Goal: Transaction & Acquisition: Purchase product/service

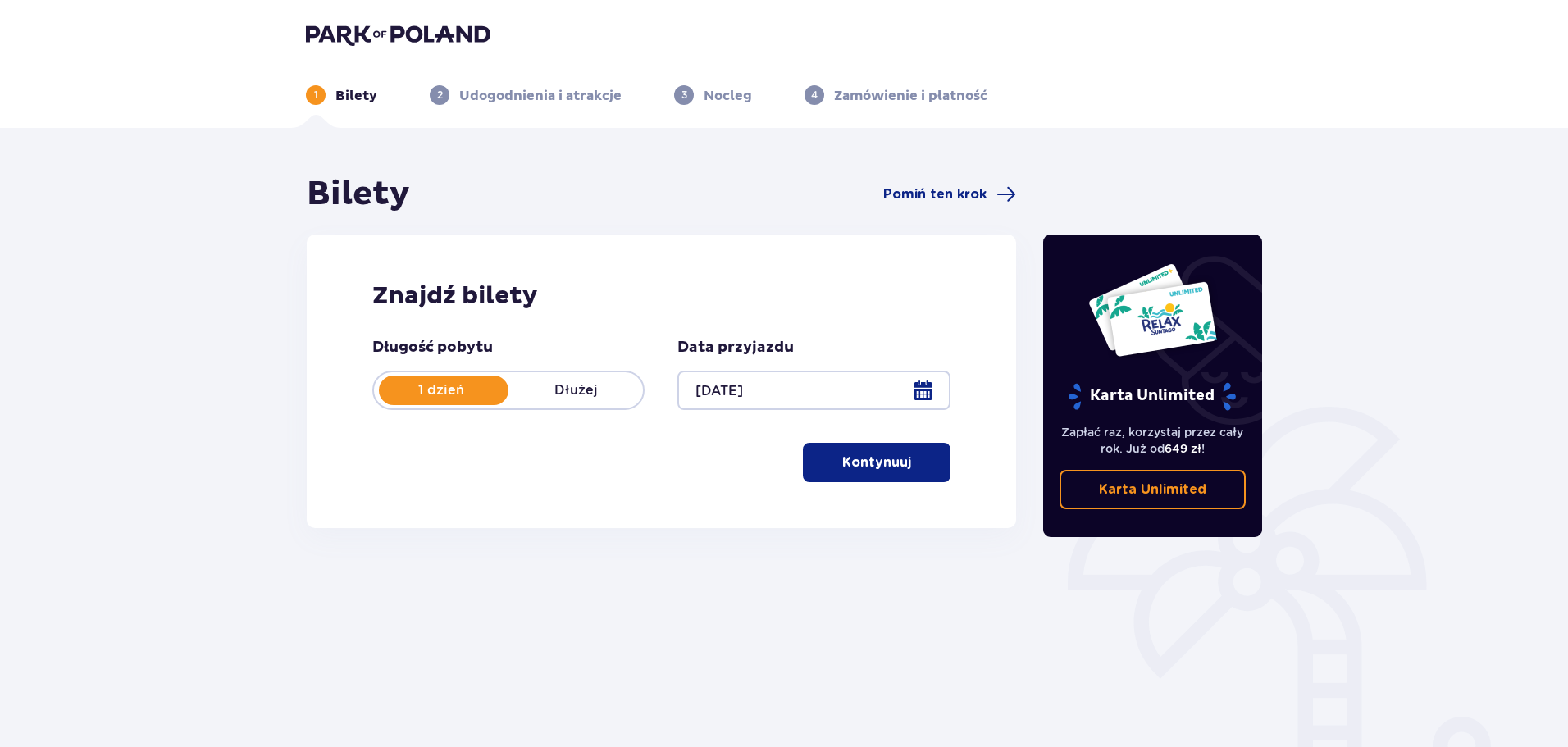
click at [890, 457] on p "Kontynuuj" at bounding box center [876, 462] width 69 height 18
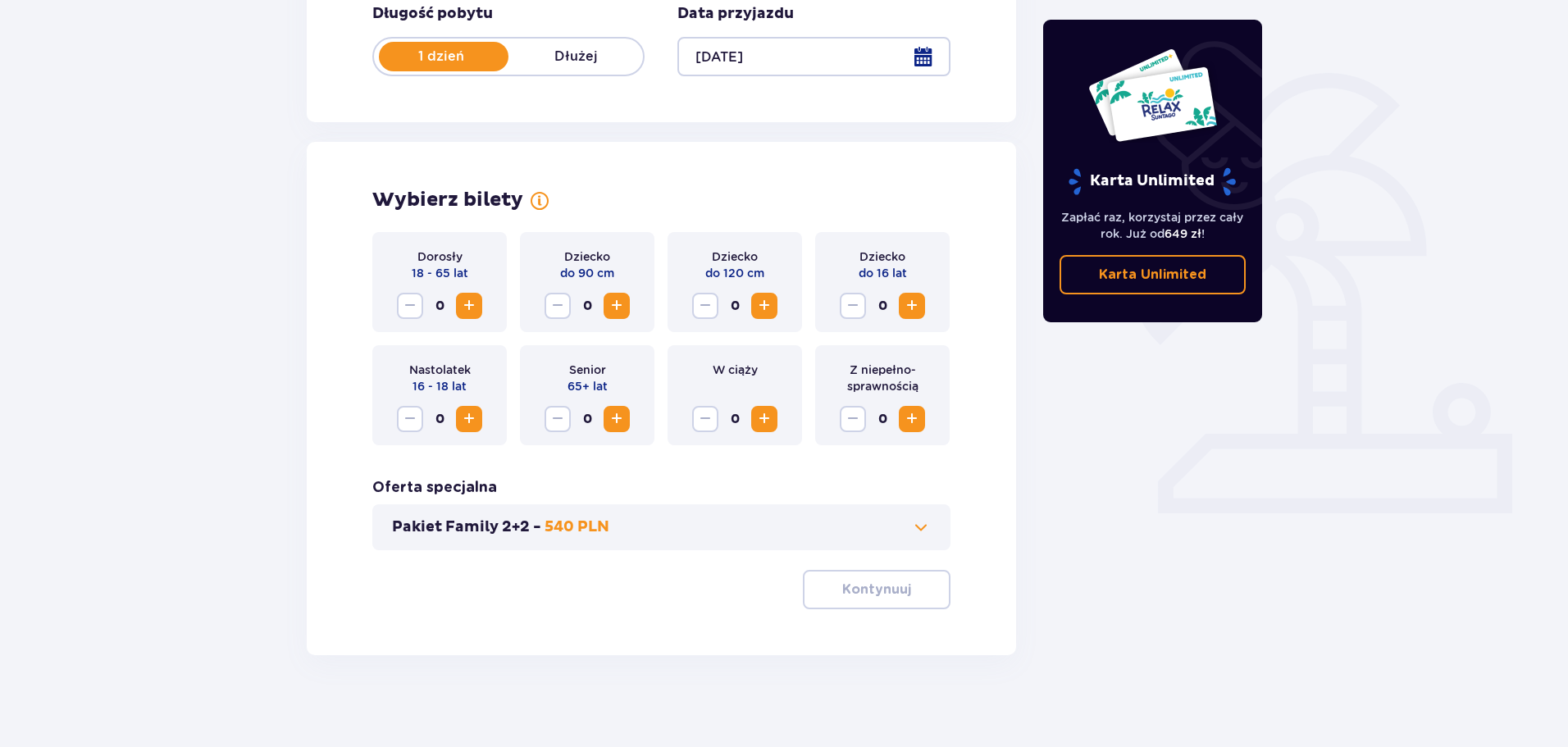
scroll to position [340, 0]
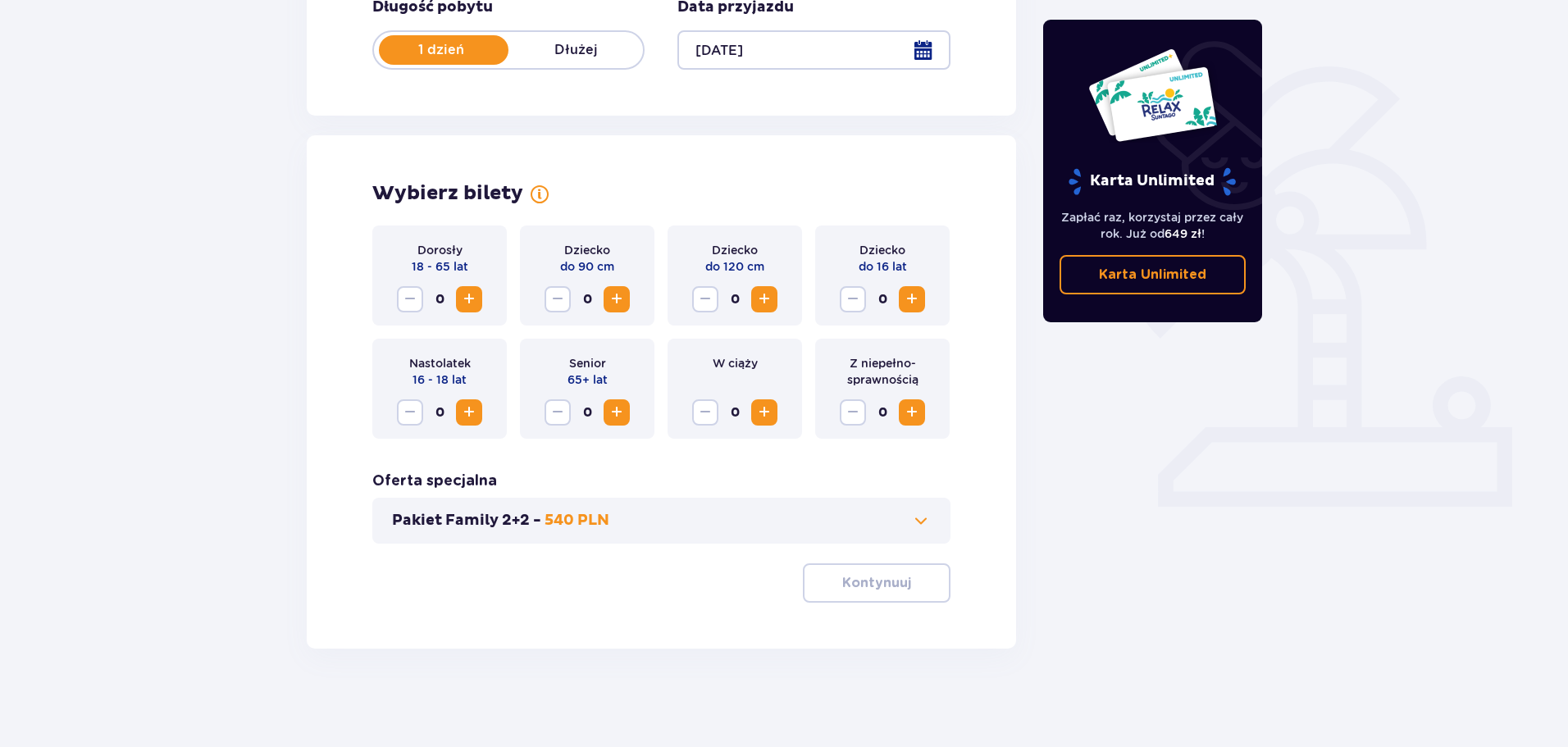
click at [462, 297] on span "Increase" at bounding box center [470, 300] width 20 height 20
click at [420, 303] on button "Decrease" at bounding box center [409, 299] width 26 height 26
click at [471, 300] on span "Increase" at bounding box center [470, 300] width 20 height 20
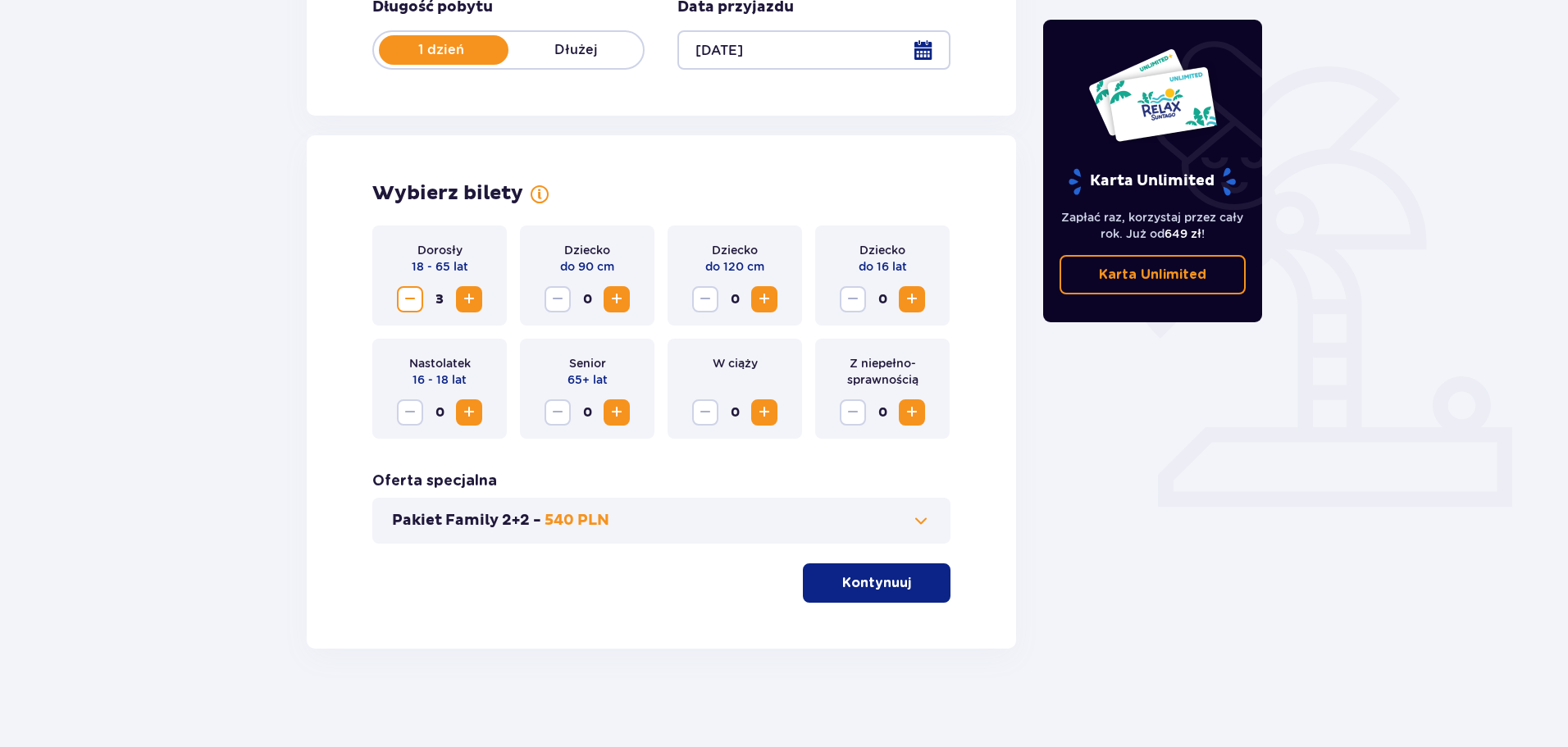
click at [471, 300] on span "Increase" at bounding box center [470, 300] width 20 height 20
click at [477, 417] on span "Increase" at bounding box center [470, 413] width 20 height 20
click at [917, 516] on span at bounding box center [921, 521] width 20 height 20
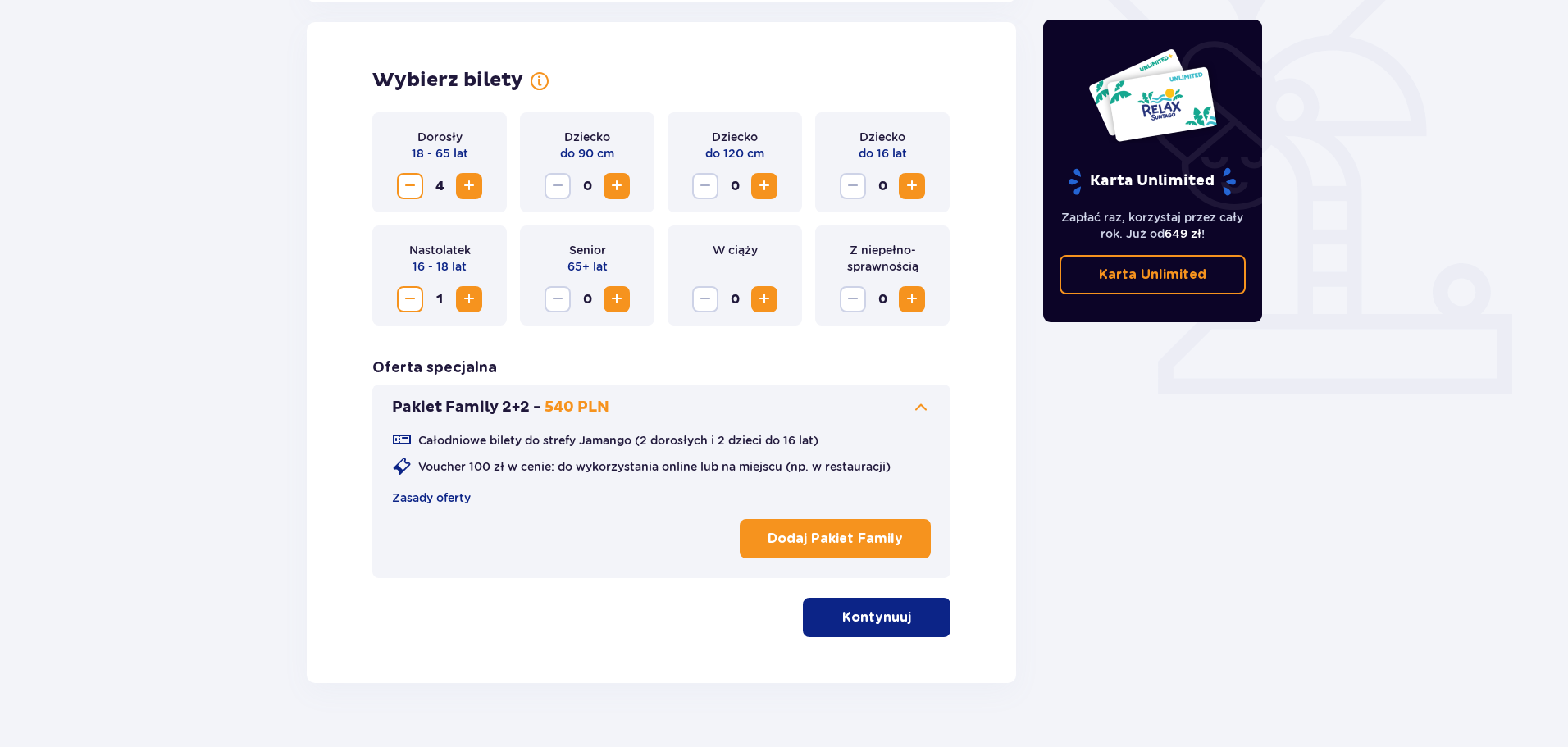
scroll to position [456, 0]
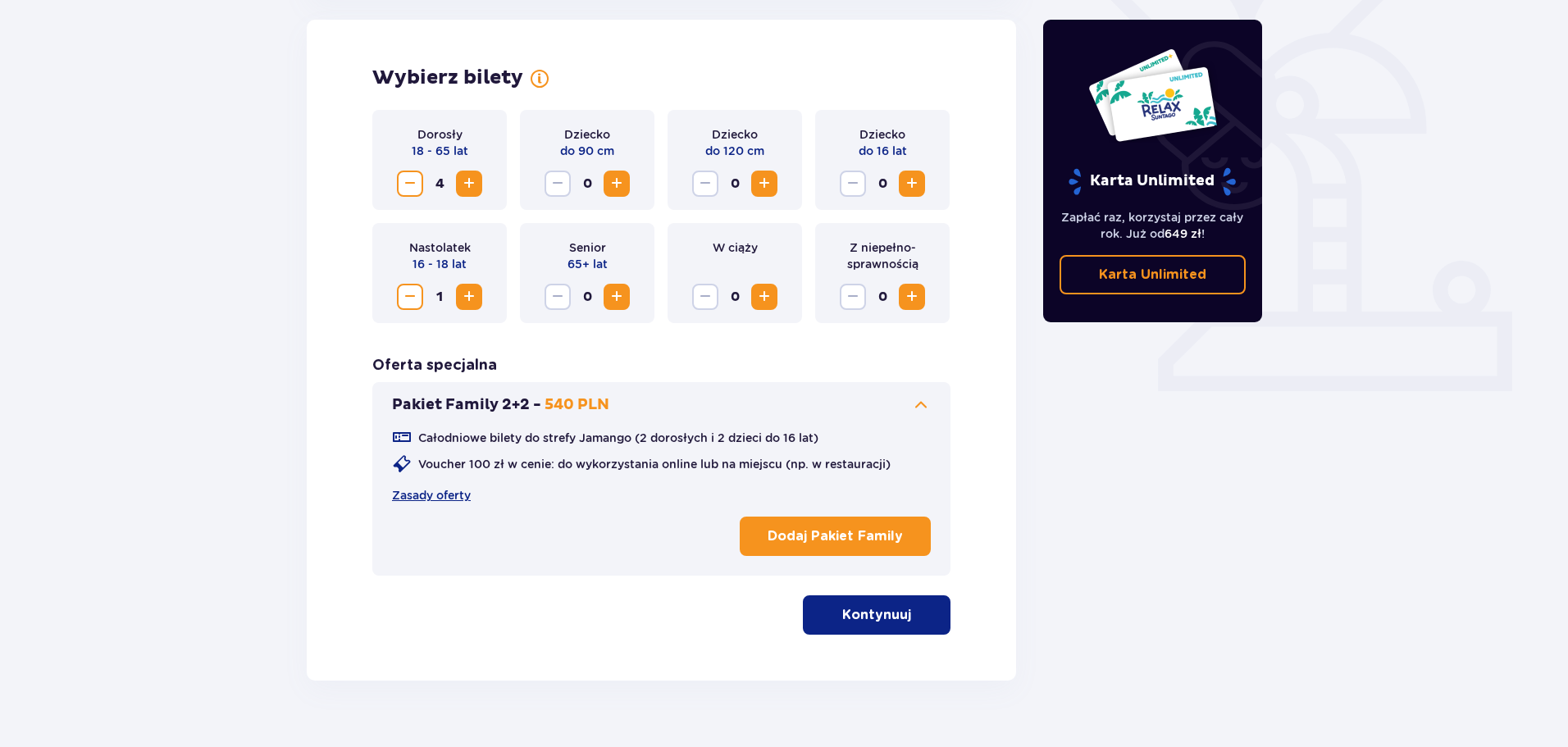
click at [911, 405] on span at bounding box center [921, 405] width 20 height 20
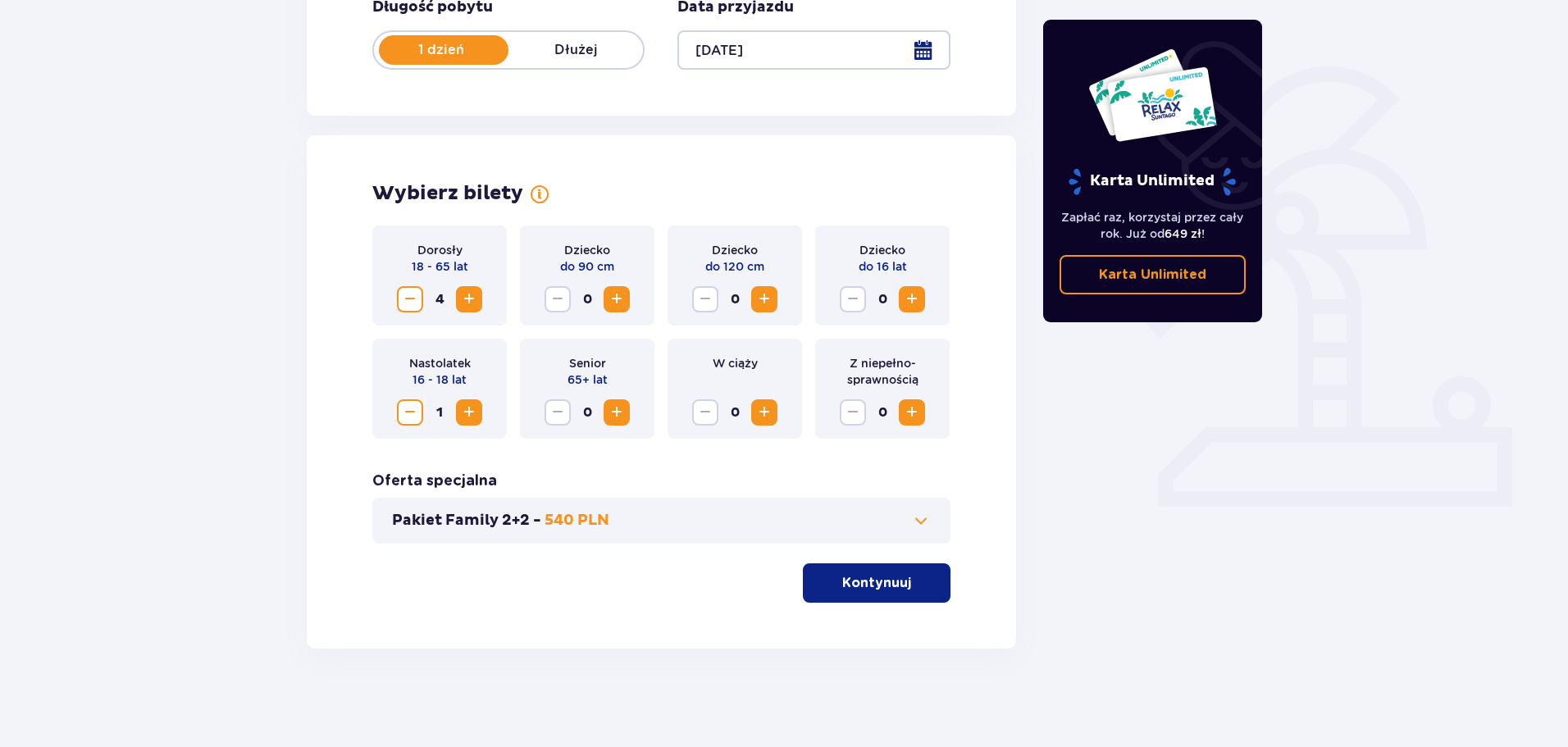
click at [906, 588] on span "button" at bounding box center [915, 583] width 20 height 20
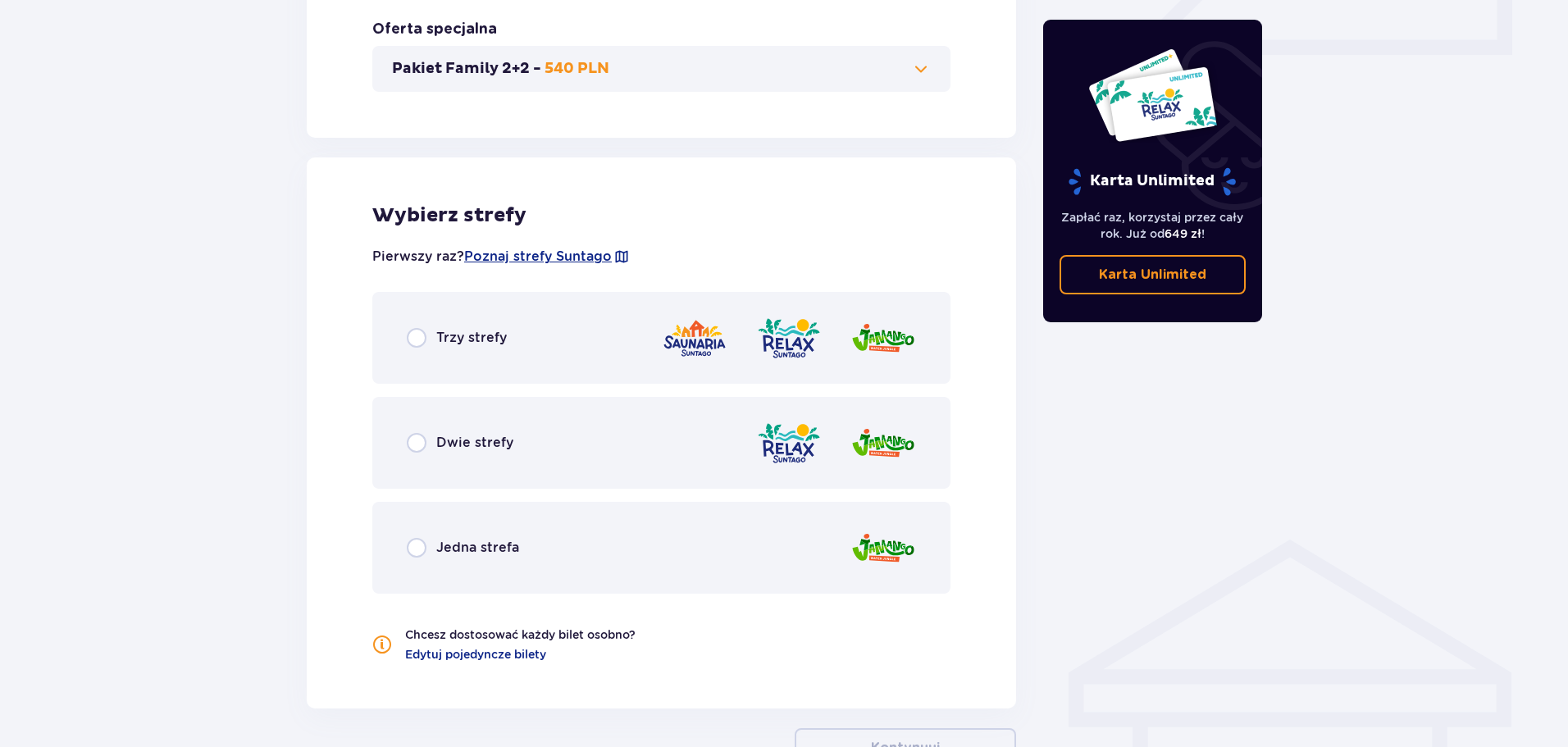
scroll to position [828, 0]
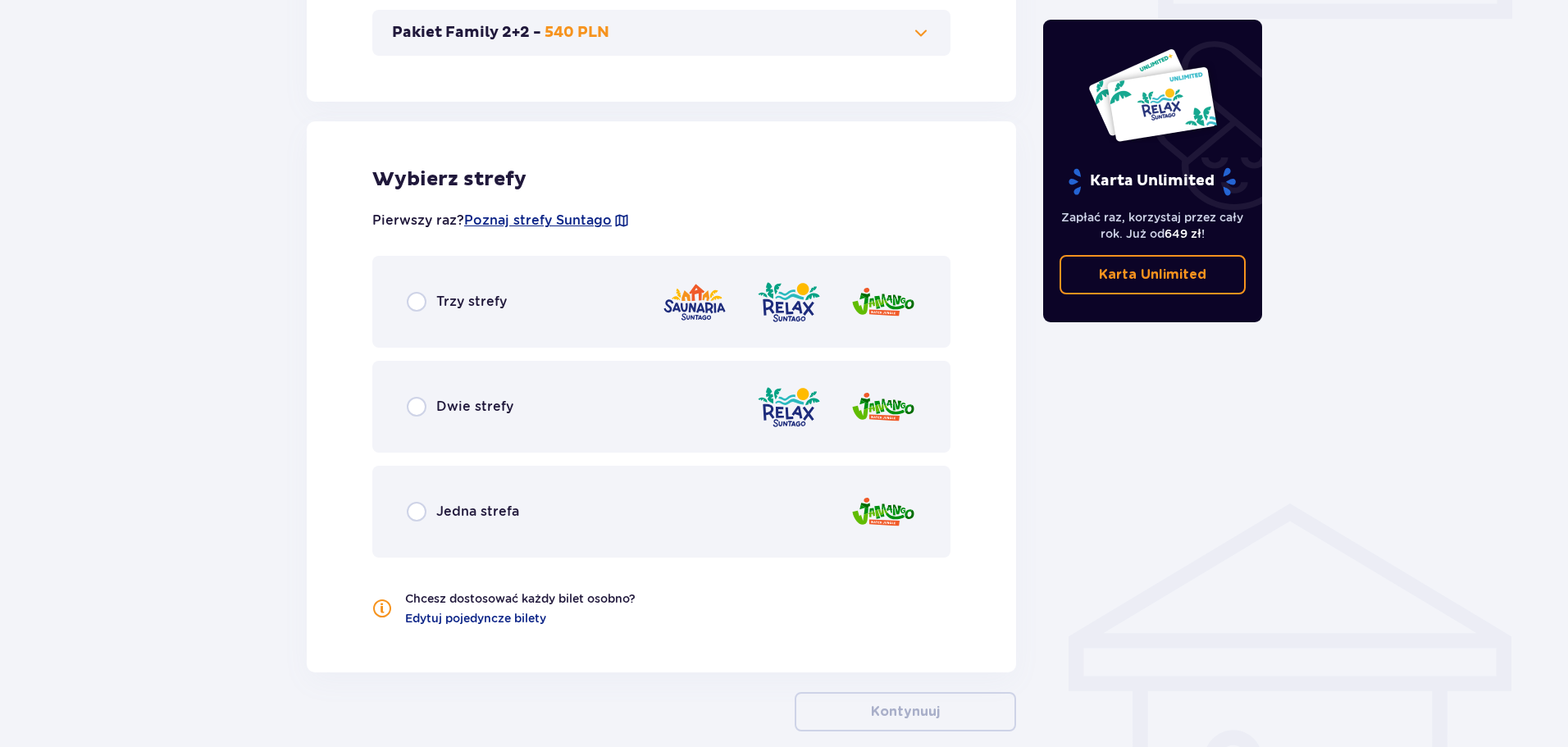
click at [432, 416] on div "Dwie strefy" at bounding box center [460, 406] width 107 height 20
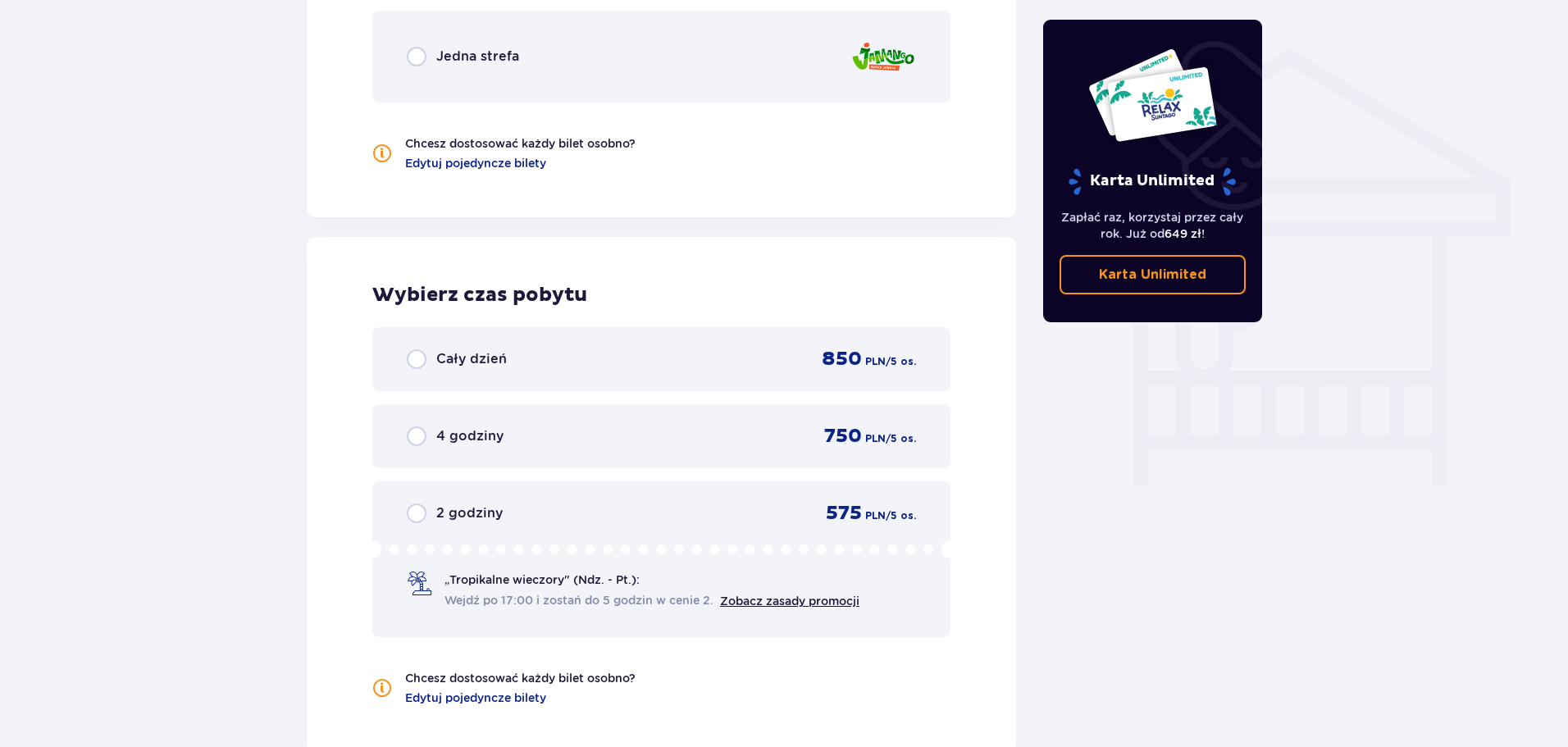
scroll to position [1281, 0]
click at [672, 349] on div "Cały dzień 850 PLN / 5 os." at bounding box center [661, 360] width 509 height 25
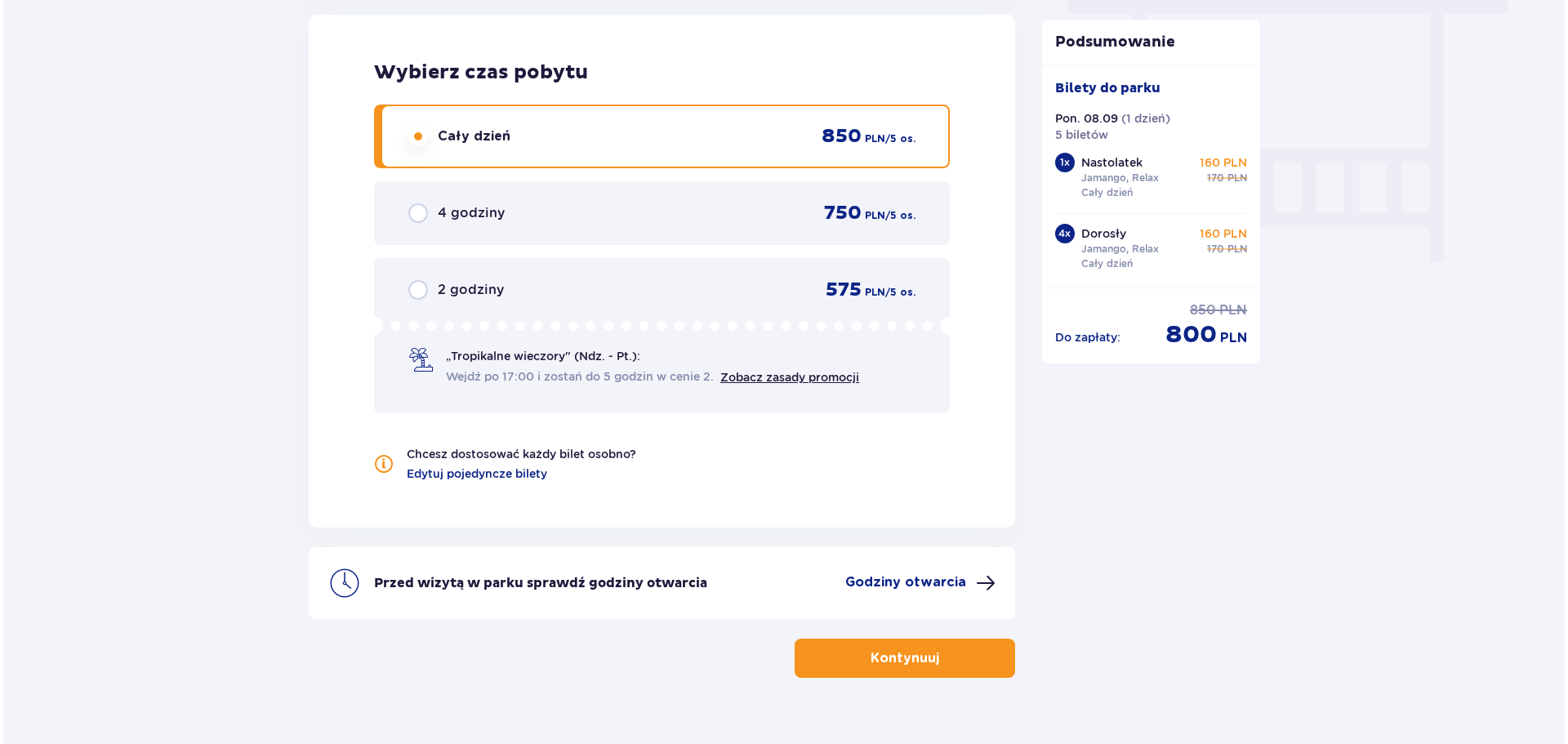
scroll to position [1531, 0]
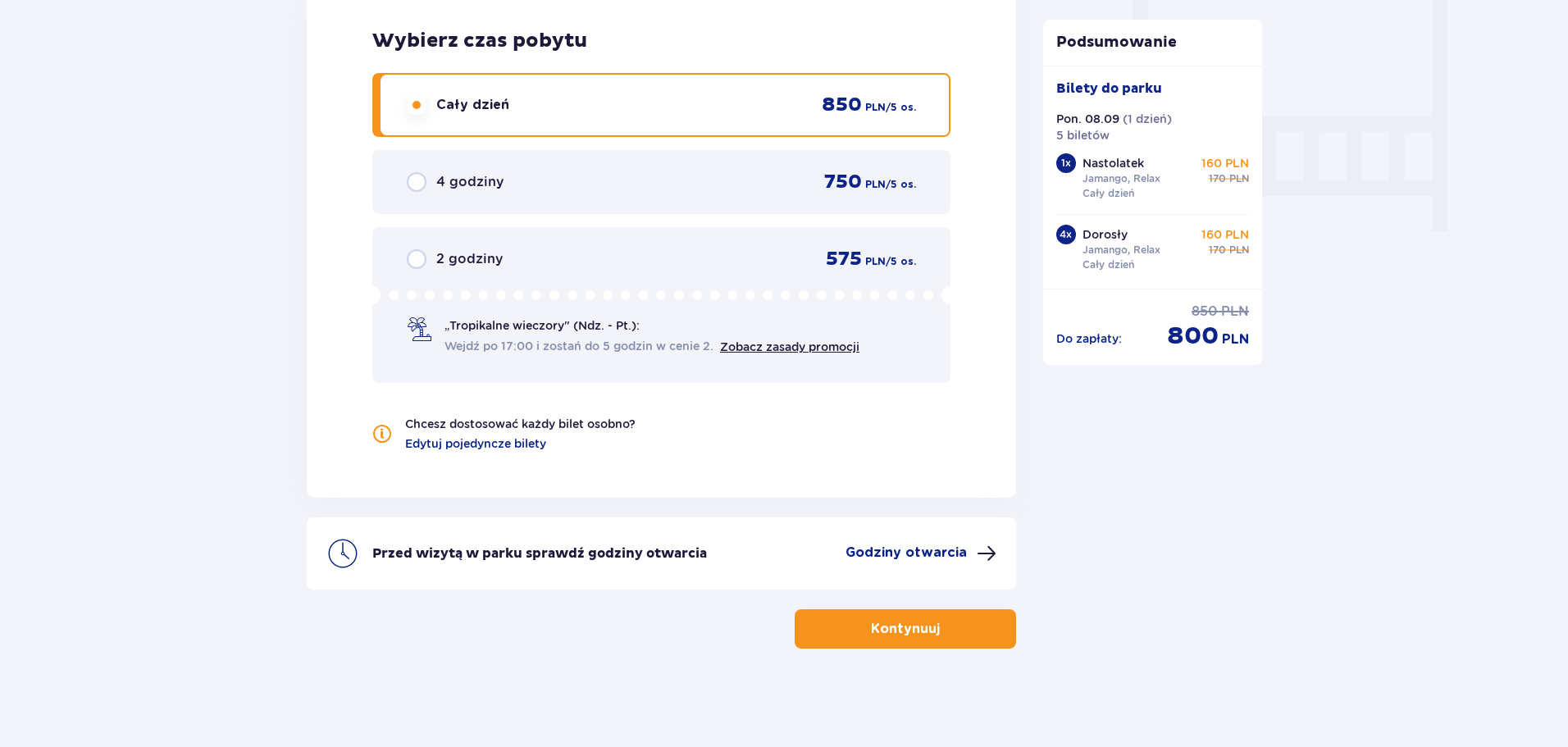
click at [949, 554] on p "Godziny otwarcia" at bounding box center [906, 552] width 122 height 18
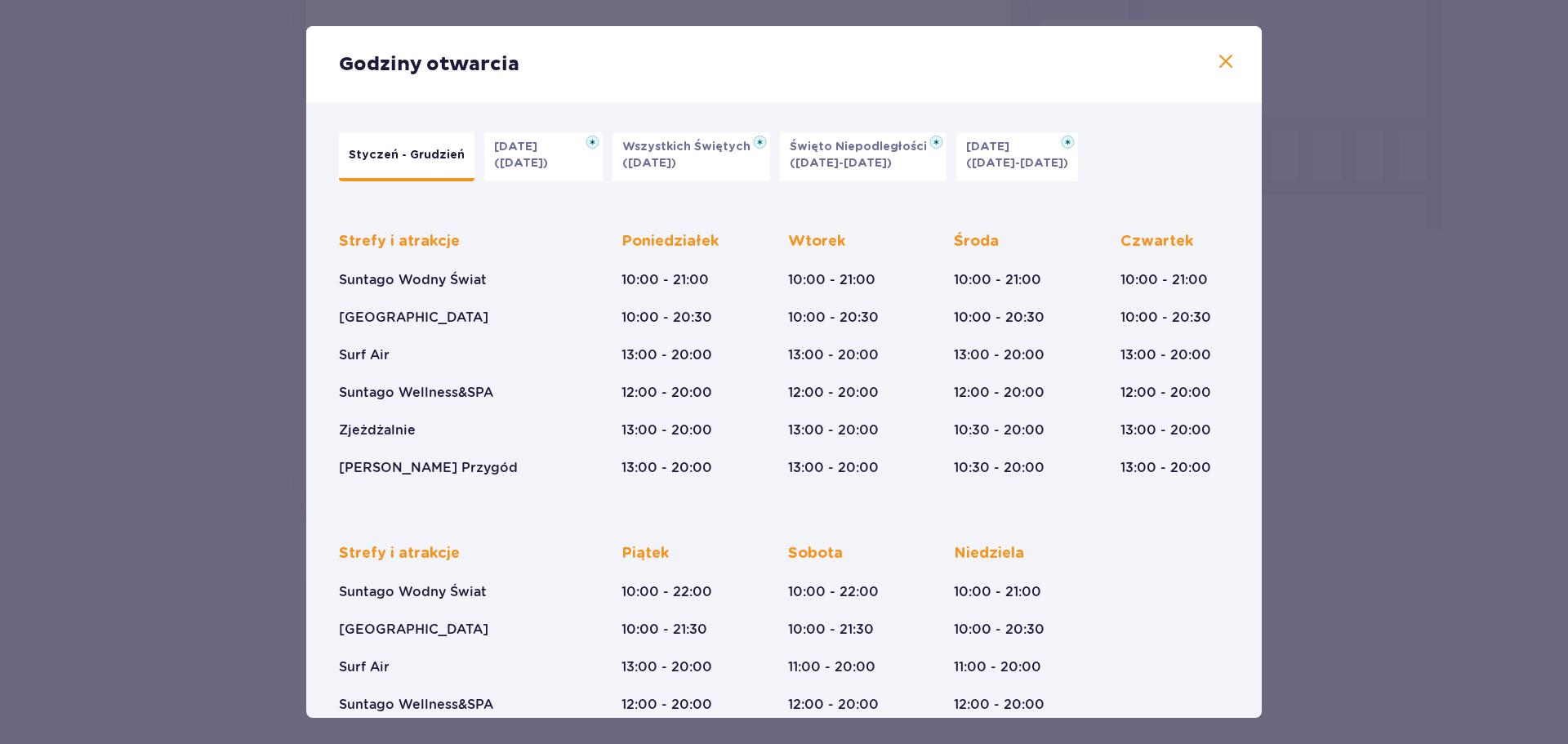
click at [1227, 47] on div "Godziny otwarcia" at bounding box center [784, 65] width 956 height 76
click at [1221, 58] on span at bounding box center [1226, 62] width 20 height 20
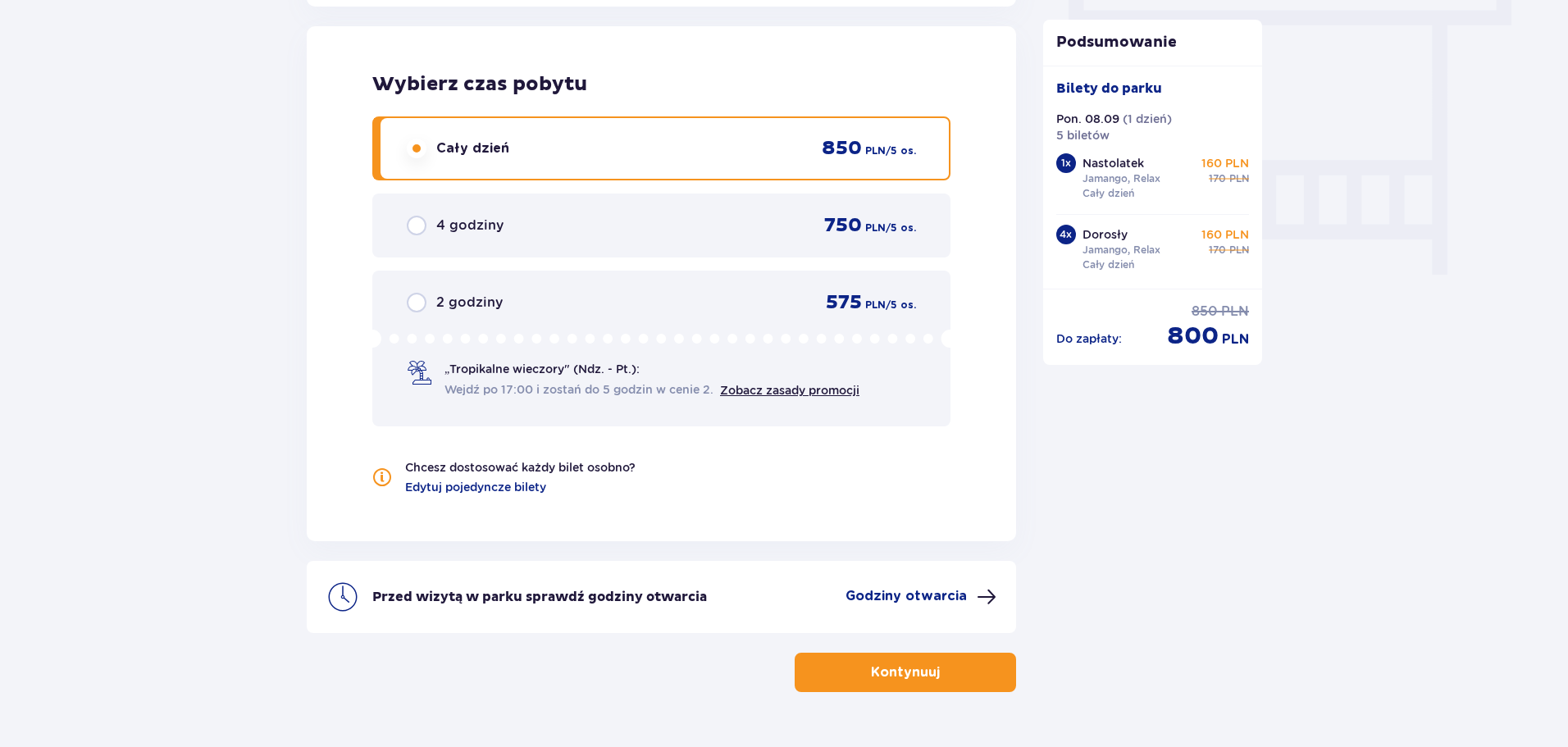
scroll to position [1455, 0]
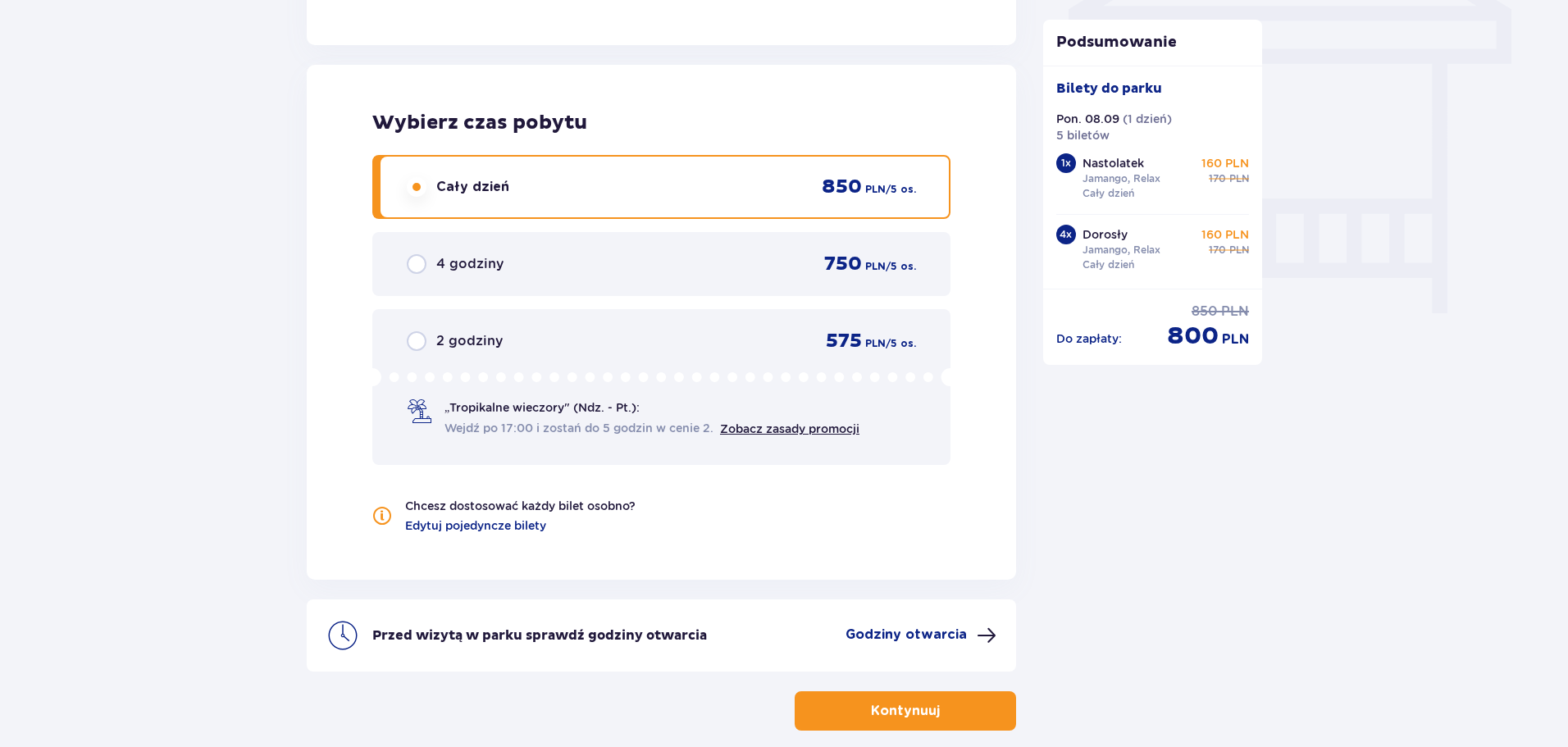
click at [941, 706] on span "button" at bounding box center [943, 710] width 20 height 20
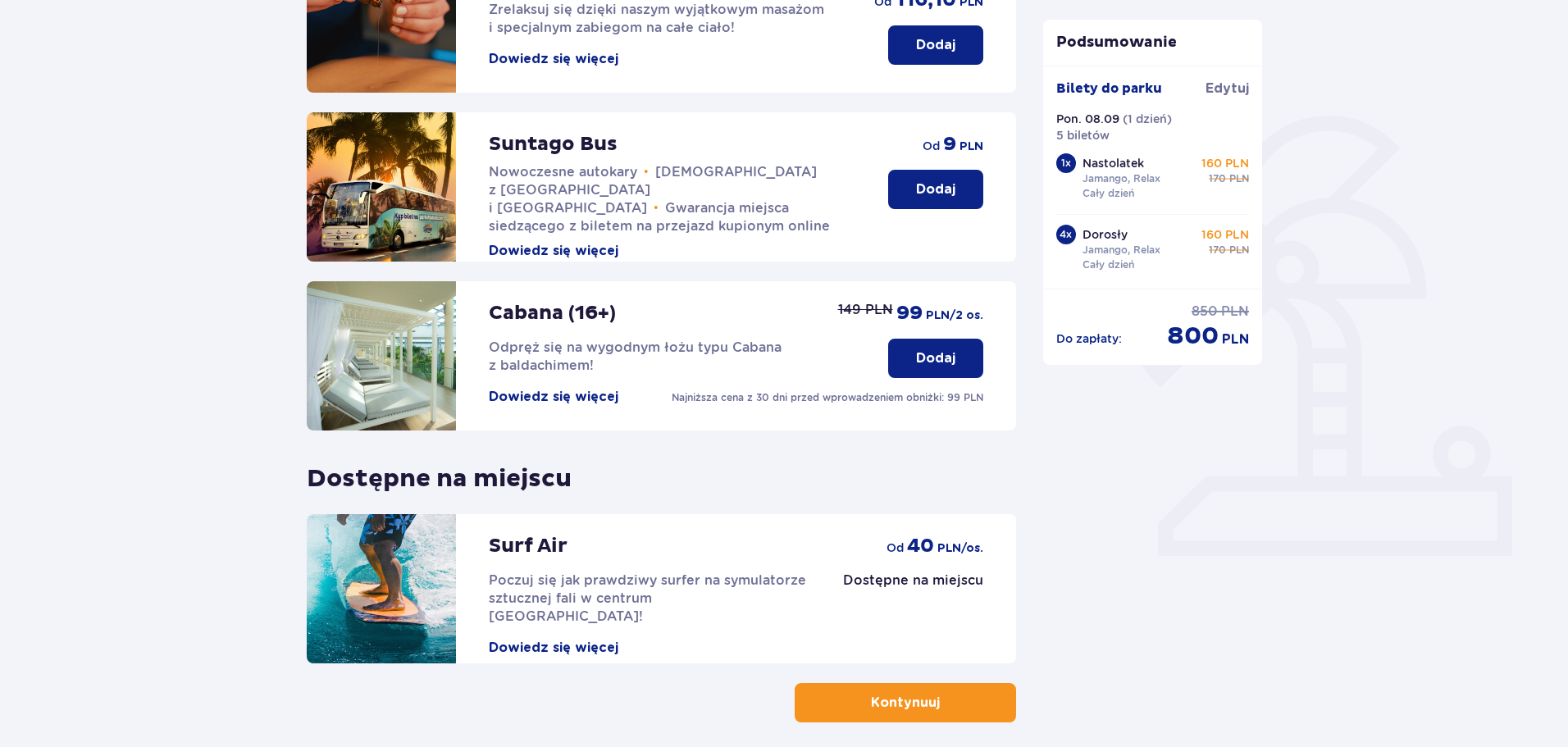
scroll to position [328, 0]
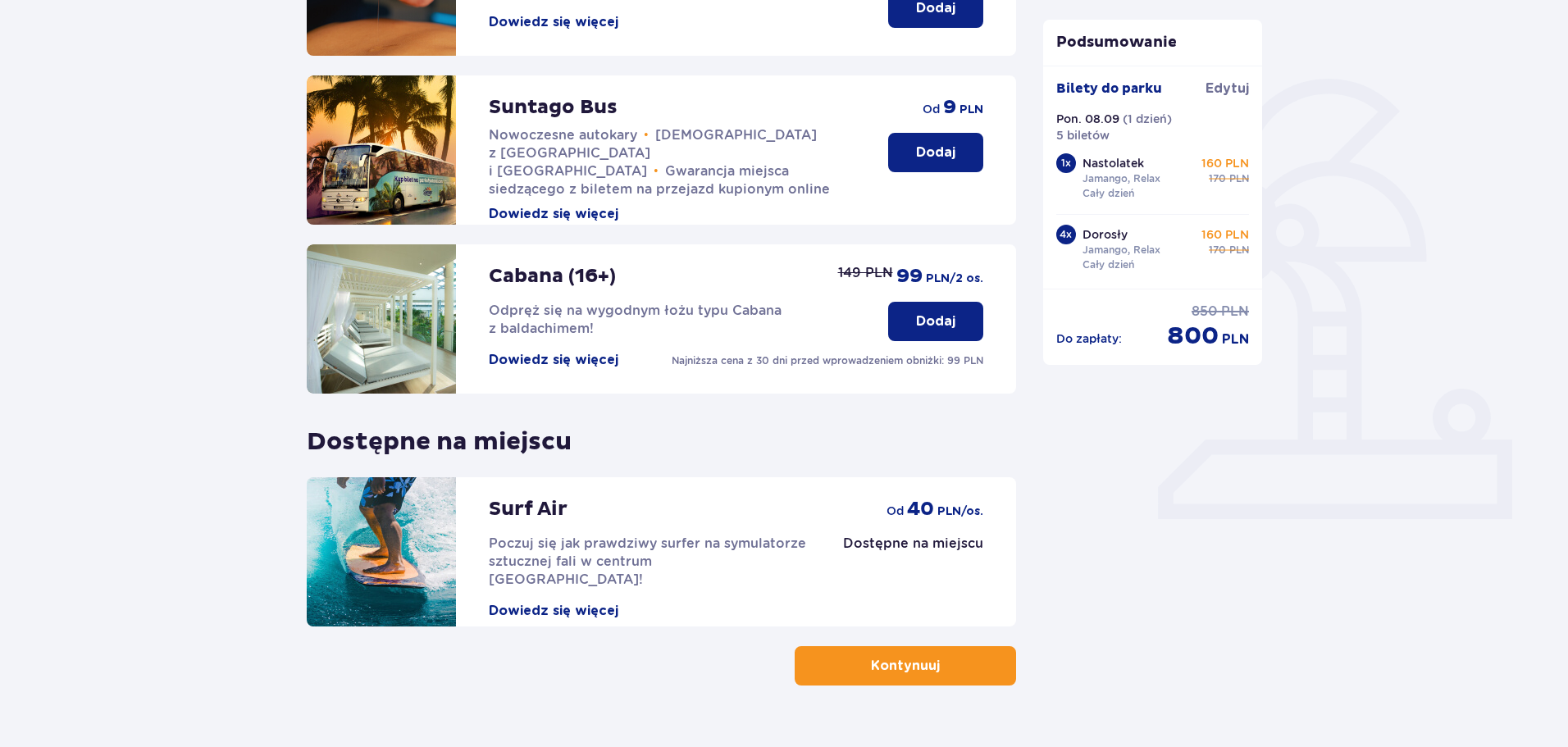
click at [882, 652] on button "Kontynuuj" at bounding box center [906, 665] width 221 height 39
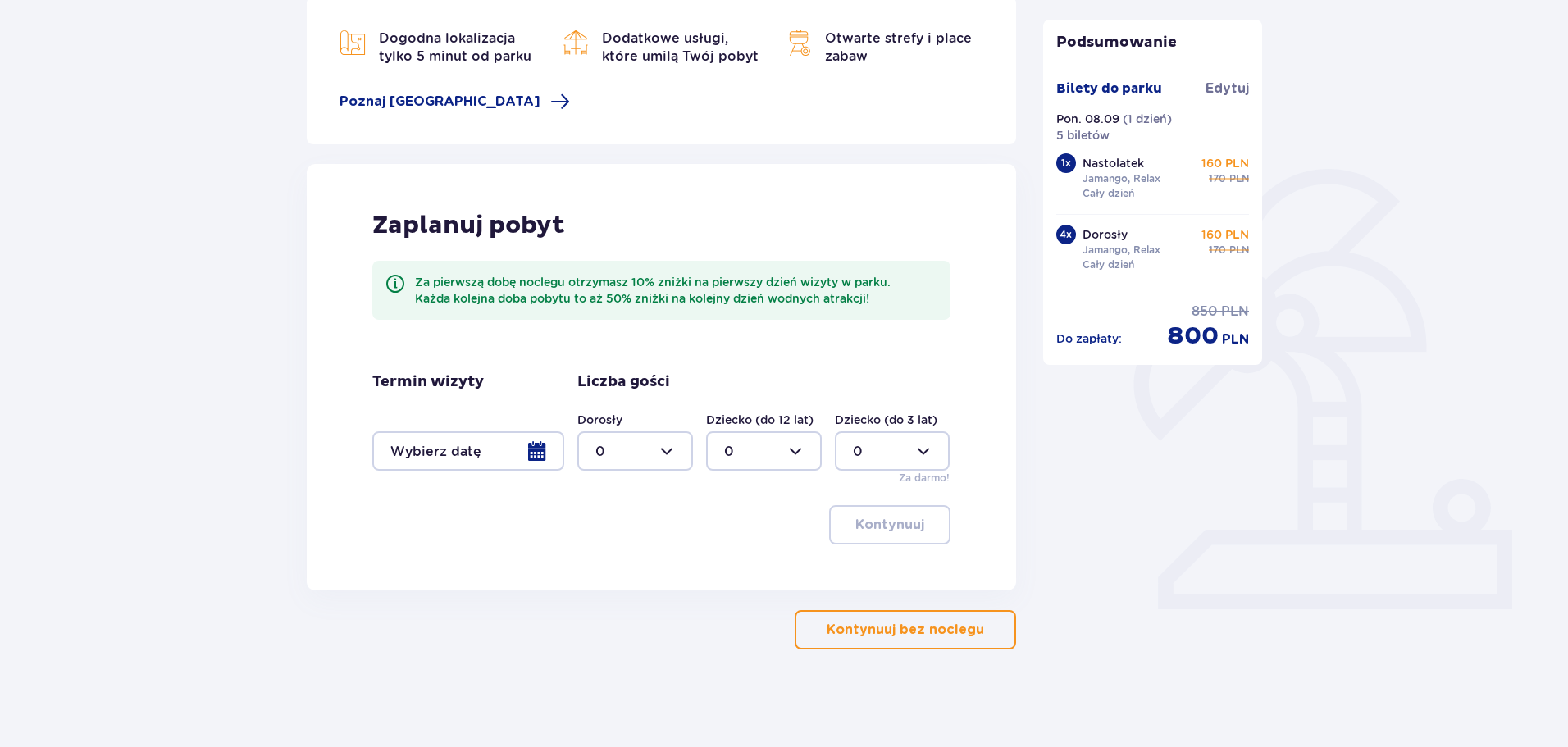
scroll to position [238, 0]
click at [959, 637] on p "Kontynuuj bez noclegu" at bounding box center [906, 629] width 157 height 18
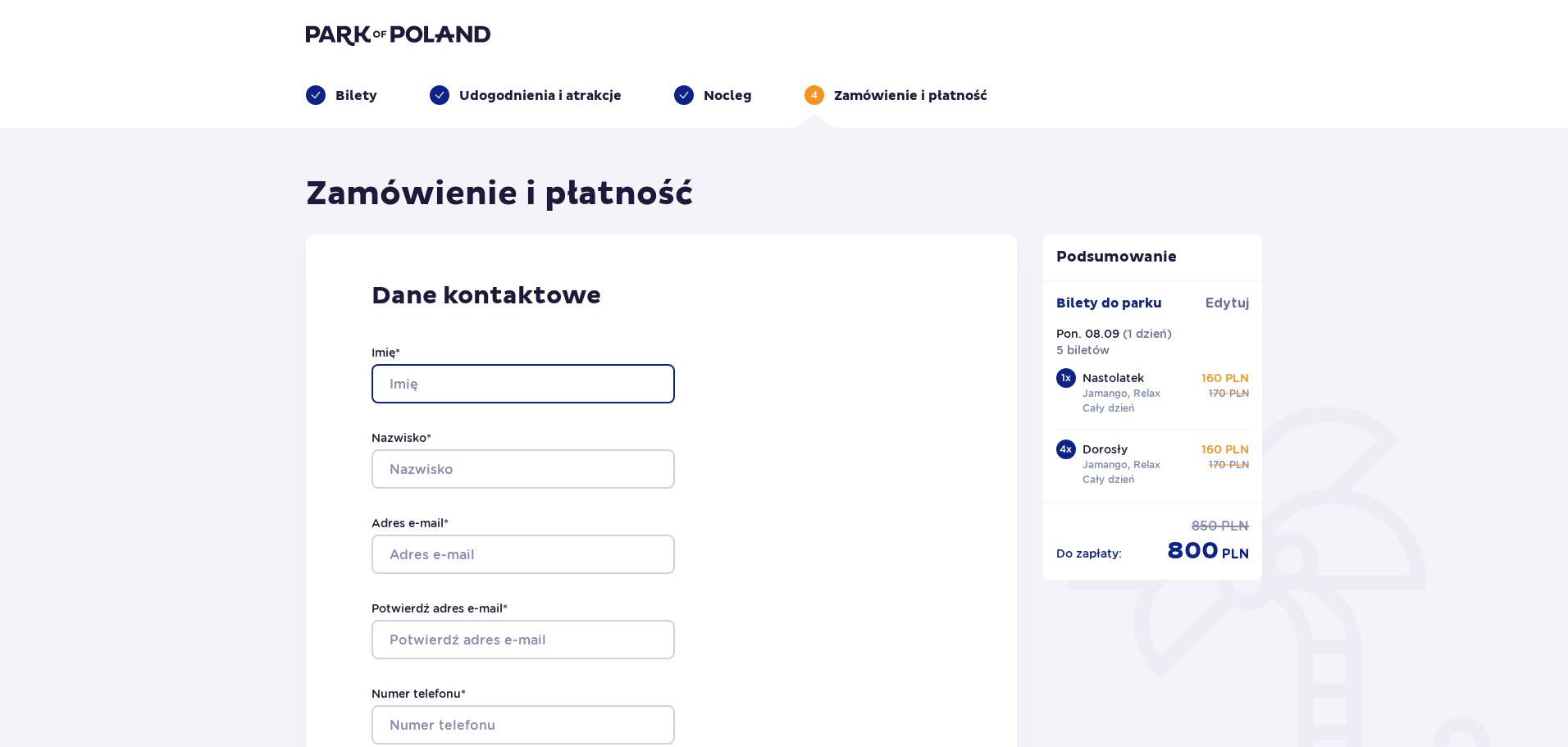
click at [442, 383] on input "Imię *" at bounding box center [524, 384] width 303 height 39
type input "Angelika"
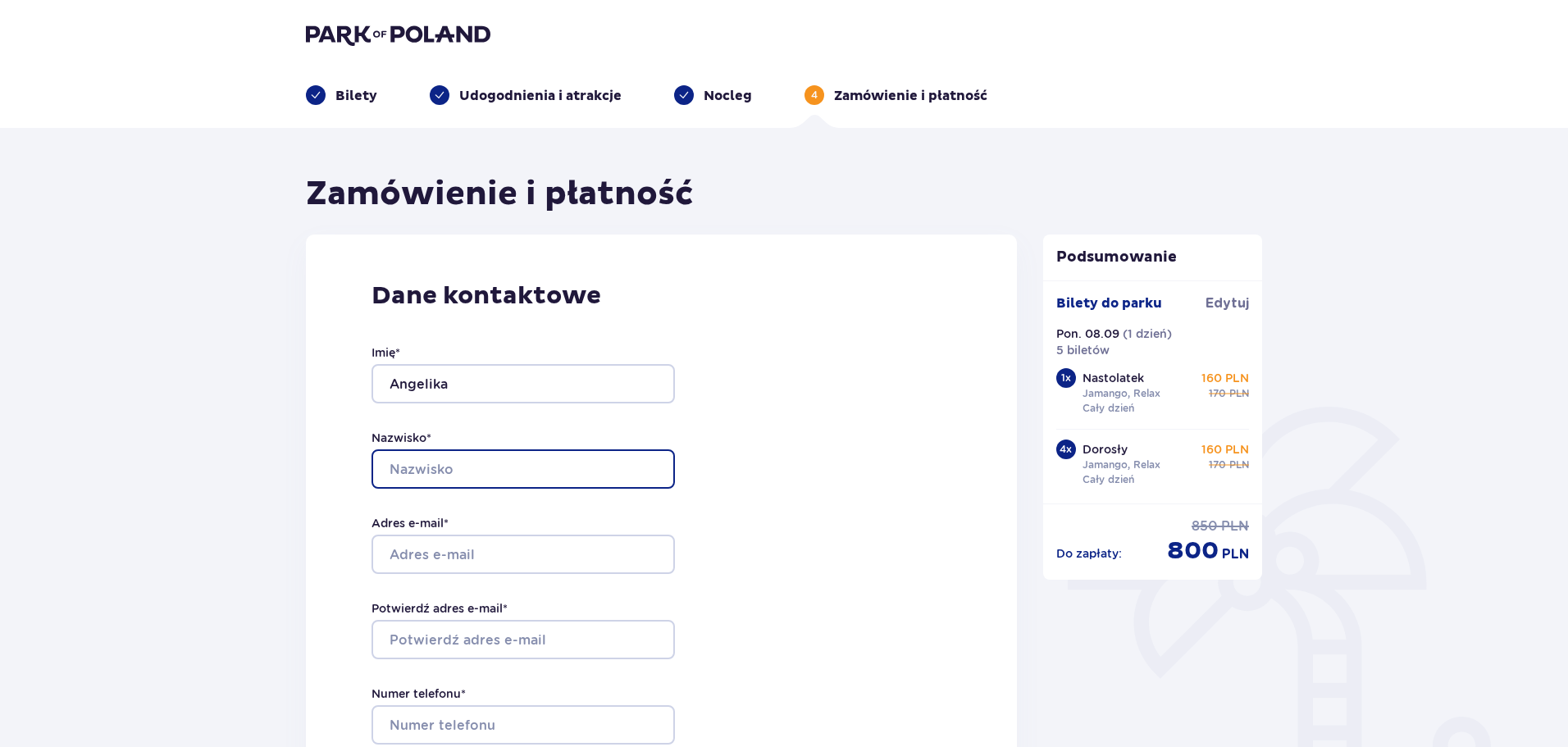
click at [441, 449] on input "Nazwisko *" at bounding box center [524, 468] width 303 height 39
type input "Mańko"
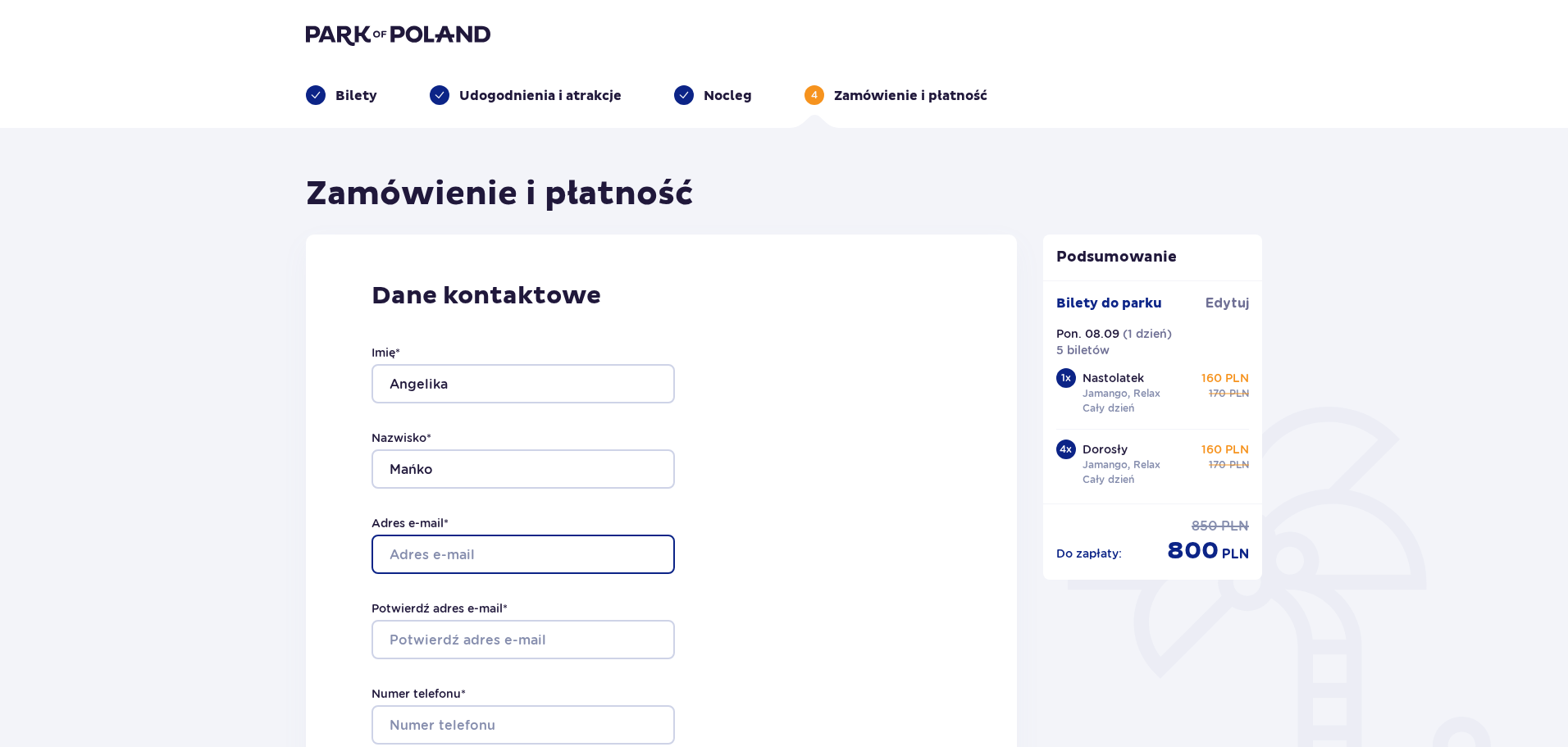
click at [410, 548] on input "Adres e-mail *" at bounding box center [524, 553] width 303 height 39
type input "[EMAIL_ADDRESS][DOMAIN_NAME]"
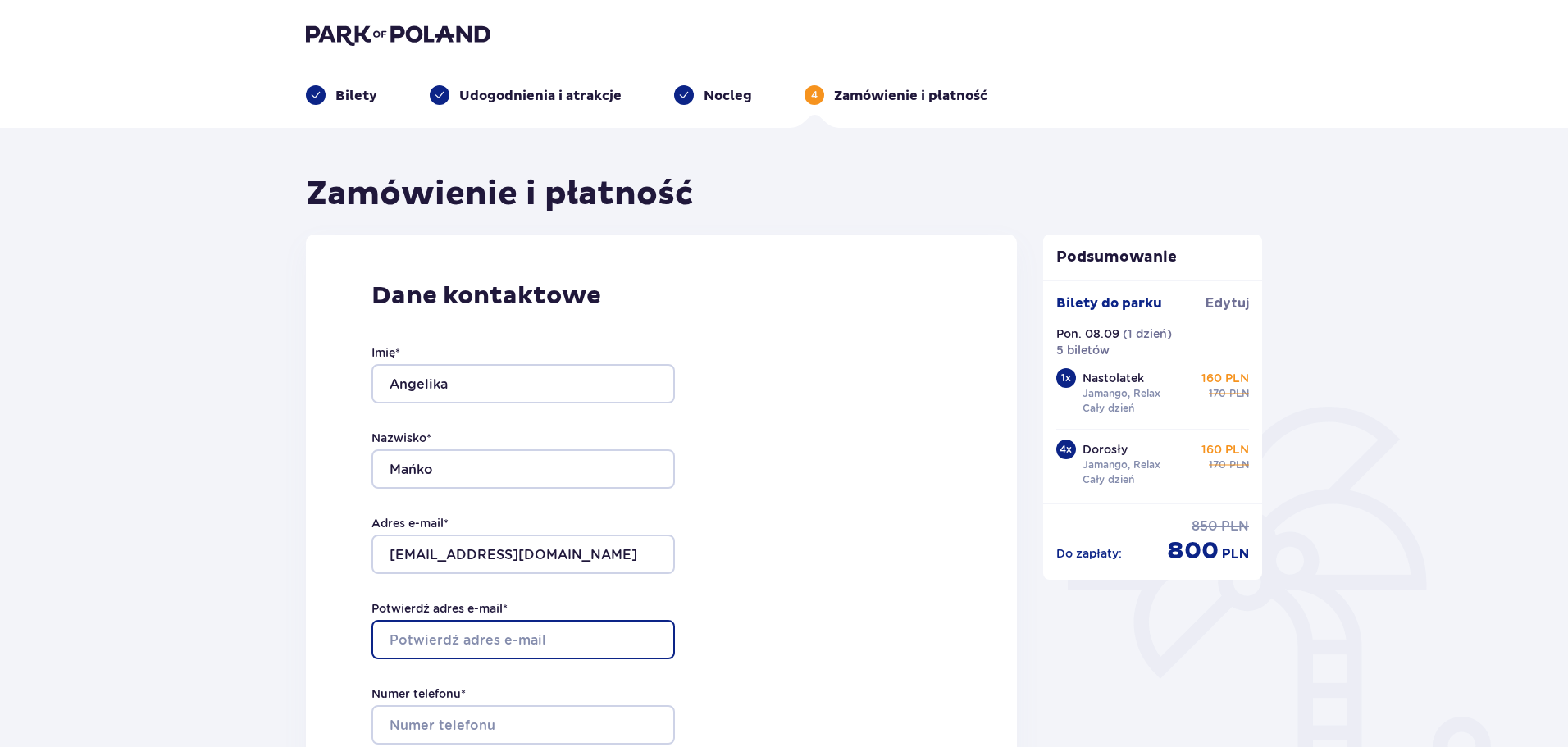
click at [523, 630] on input "Potwierdź adres e-mail *" at bounding box center [524, 639] width 303 height 39
type input "[EMAIL_ADDRESS][DOMAIN_NAME]"
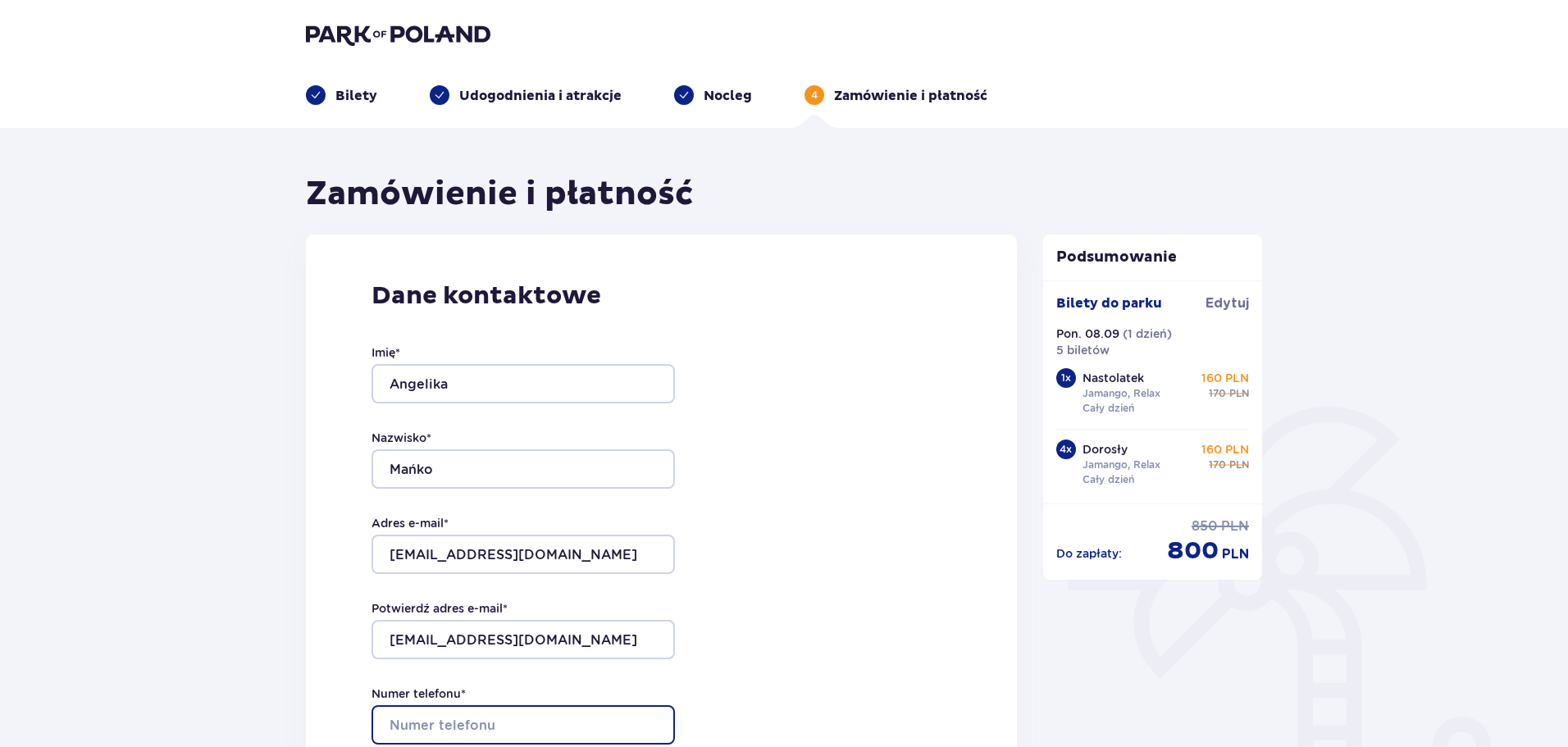
click at [475, 724] on input "Numer telefonu *" at bounding box center [524, 724] width 303 height 39
type input "577433917"
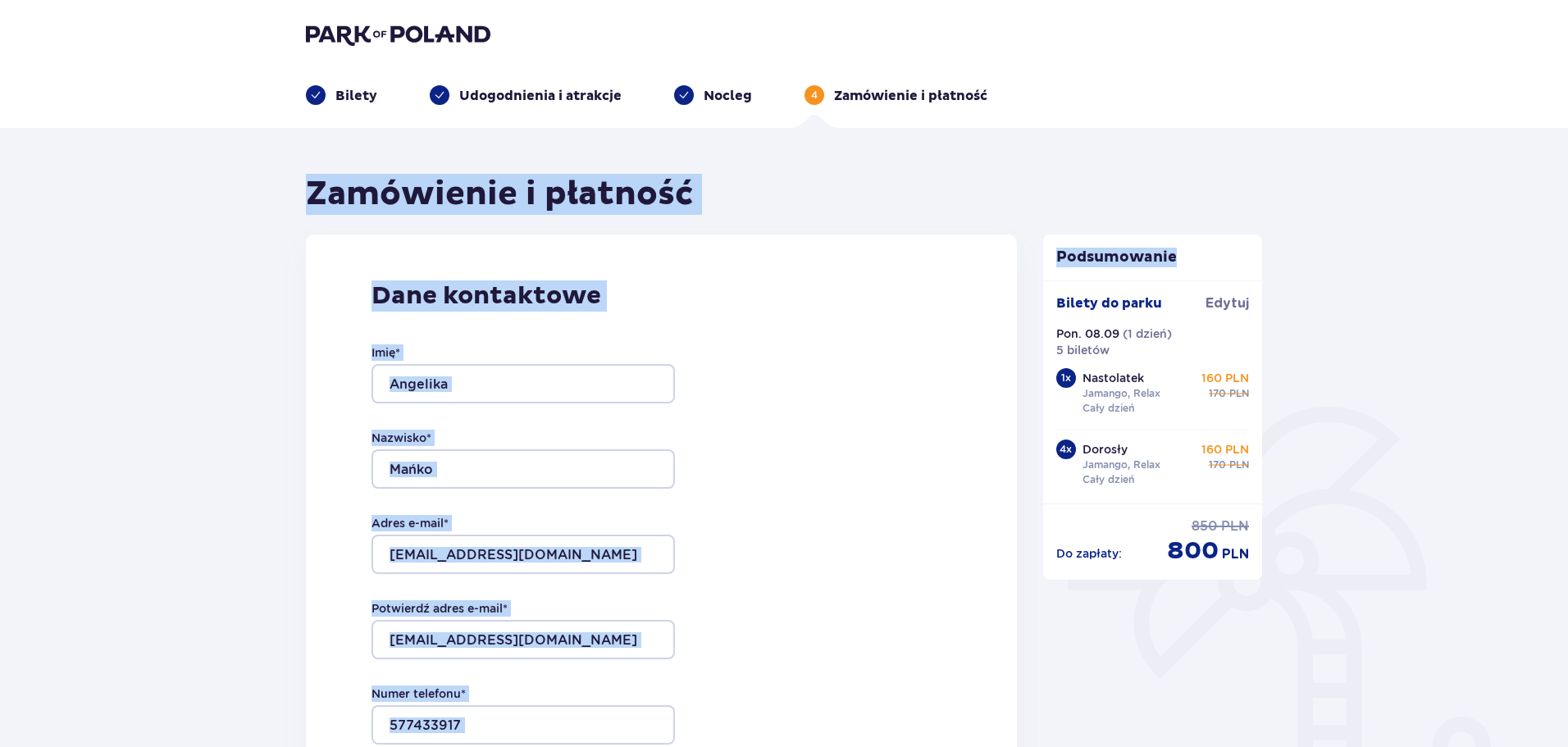
drag, startPoint x: 1567, startPoint y: 76, endPoint x: 1584, endPoint y: 135, distance: 61.4
click at [1568, 135] on html "Bilety Udogodnienia i atrakcje Nocleg 4 Zamówienie i płatność Zamówienie i płat…" at bounding box center [784, 374] width 1568 height 747
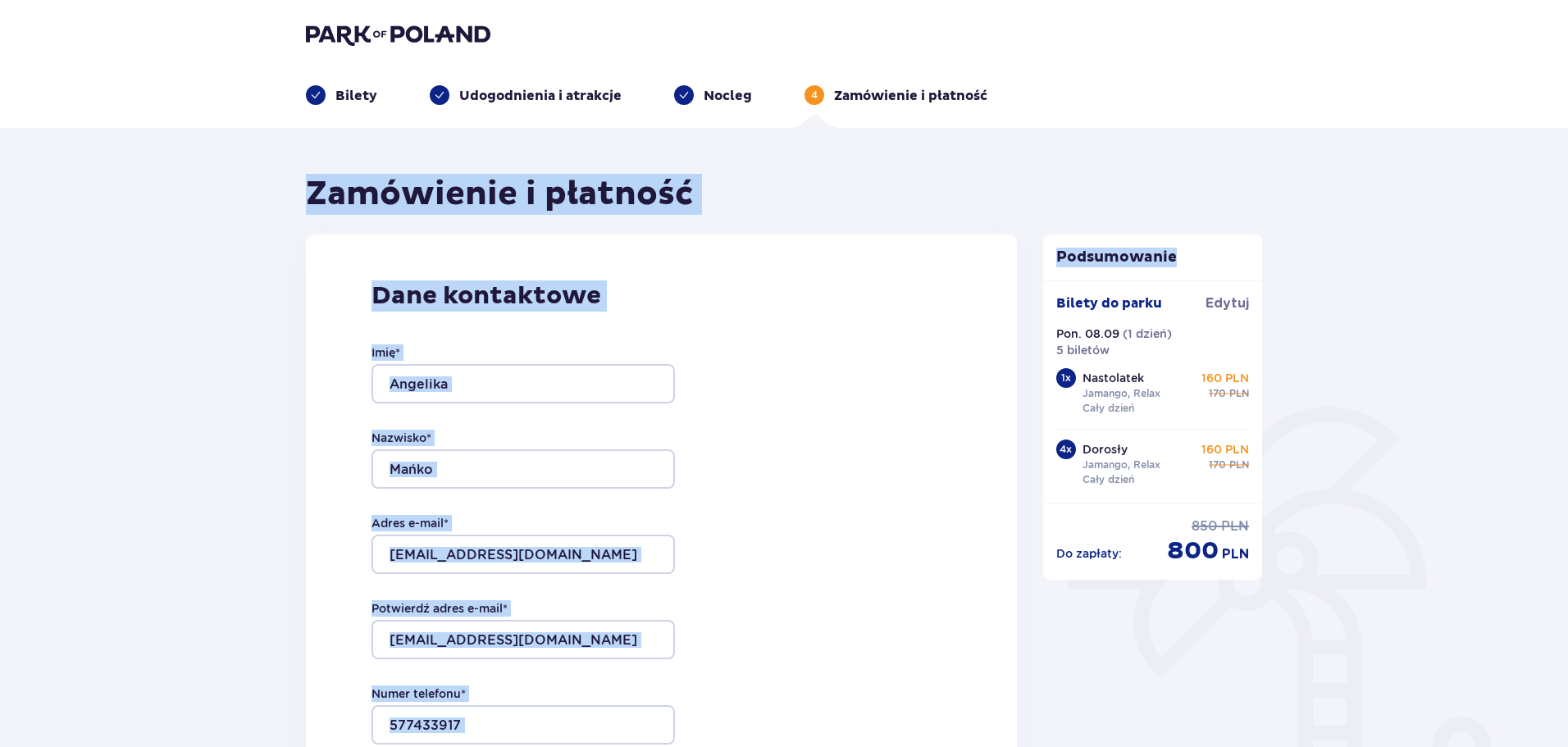
click at [565, 205] on h1 "Zamówienie i płatność" at bounding box center [500, 194] width 388 height 41
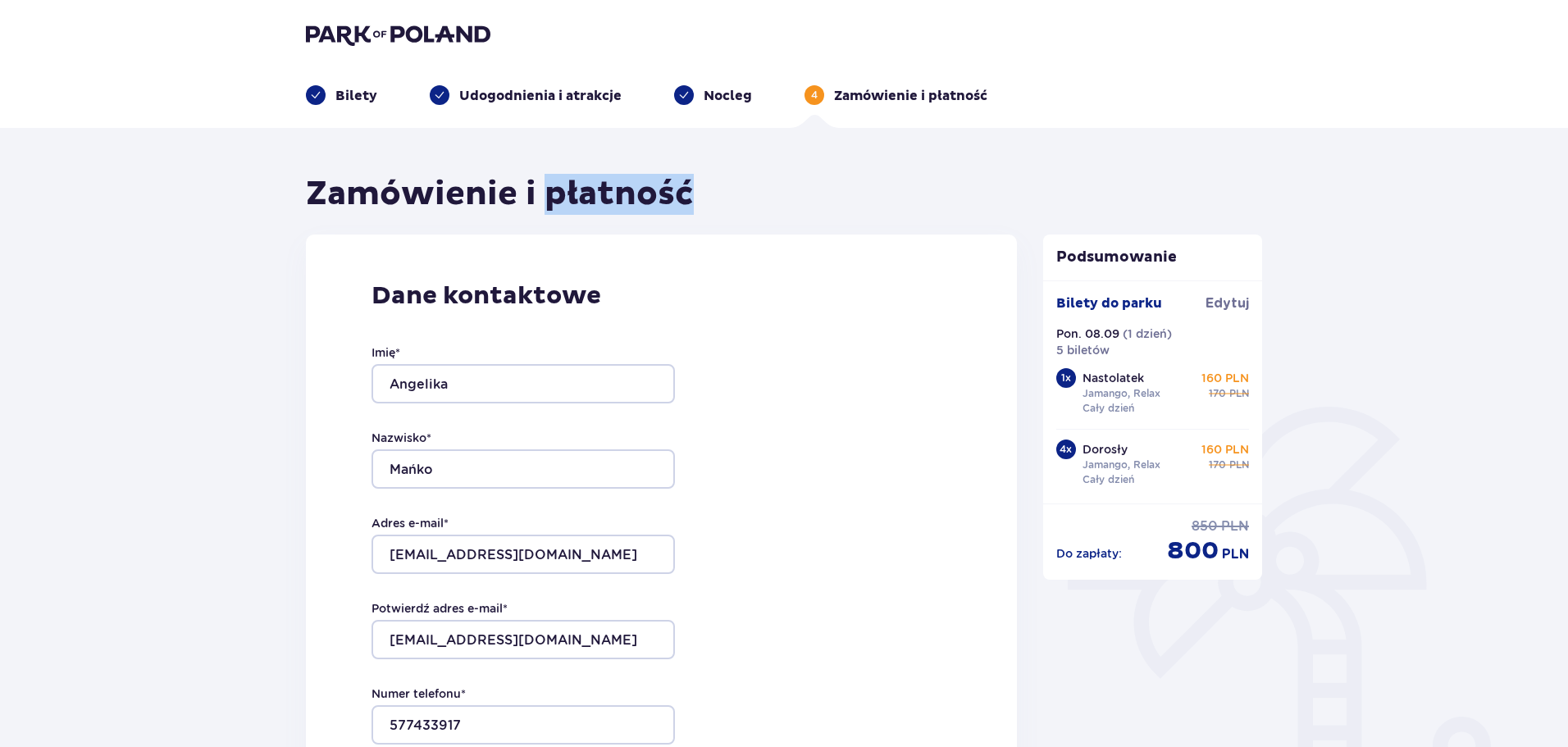
click at [565, 205] on h1 "Zamówienie i płatność" at bounding box center [500, 194] width 388 height 41
click at [620, 198] on h1 "Zamówienie i płatność" at bounding box center [500, 194] width 388 height 41
click at [800, 199] on div "Zamówienie i płatność" at bounding box center [662, 194] width 711 height 41
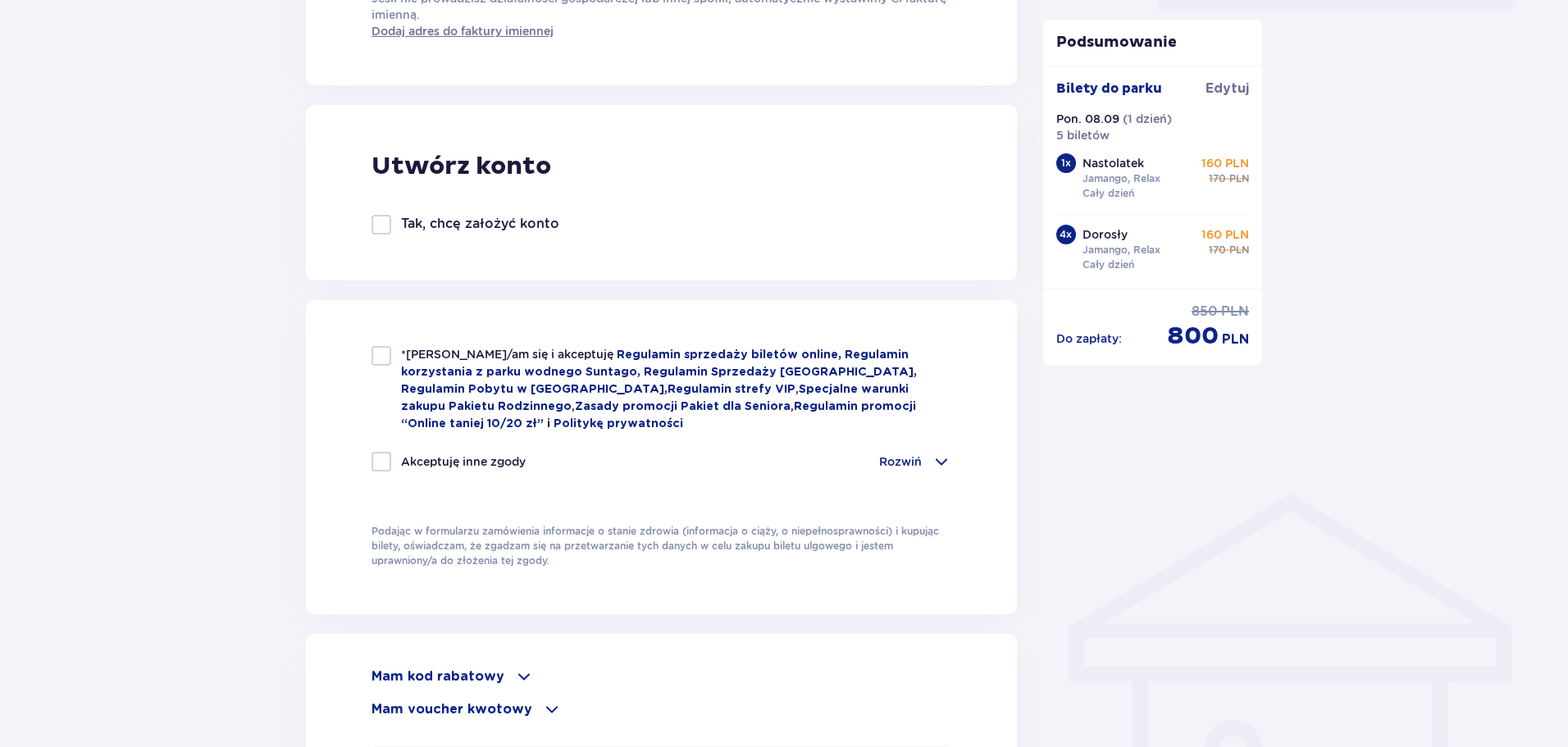
scroll to position [901, 0]
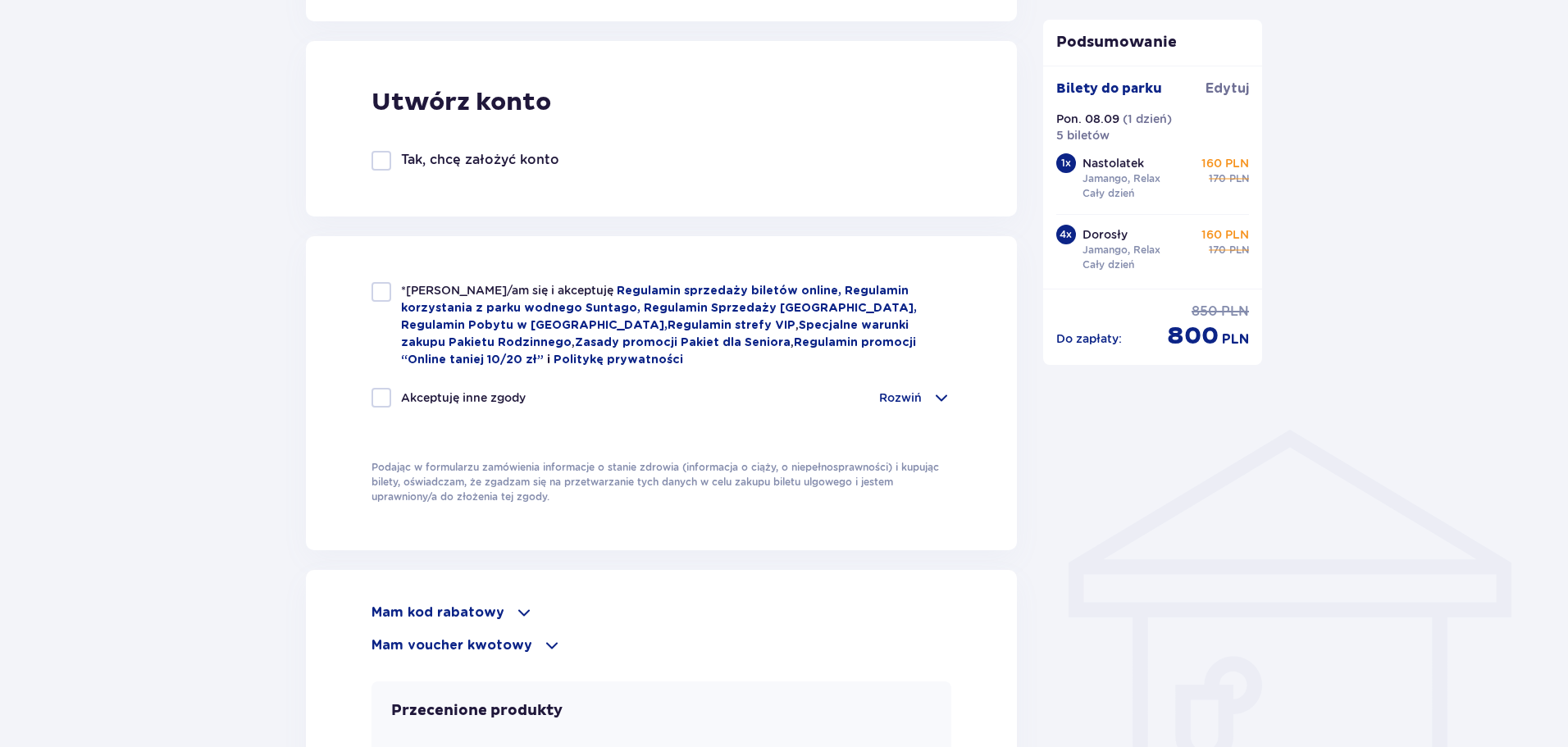
click at [373, 399] on div at bounding box center [382, 398] width 20 height 20
checkbox input "true"
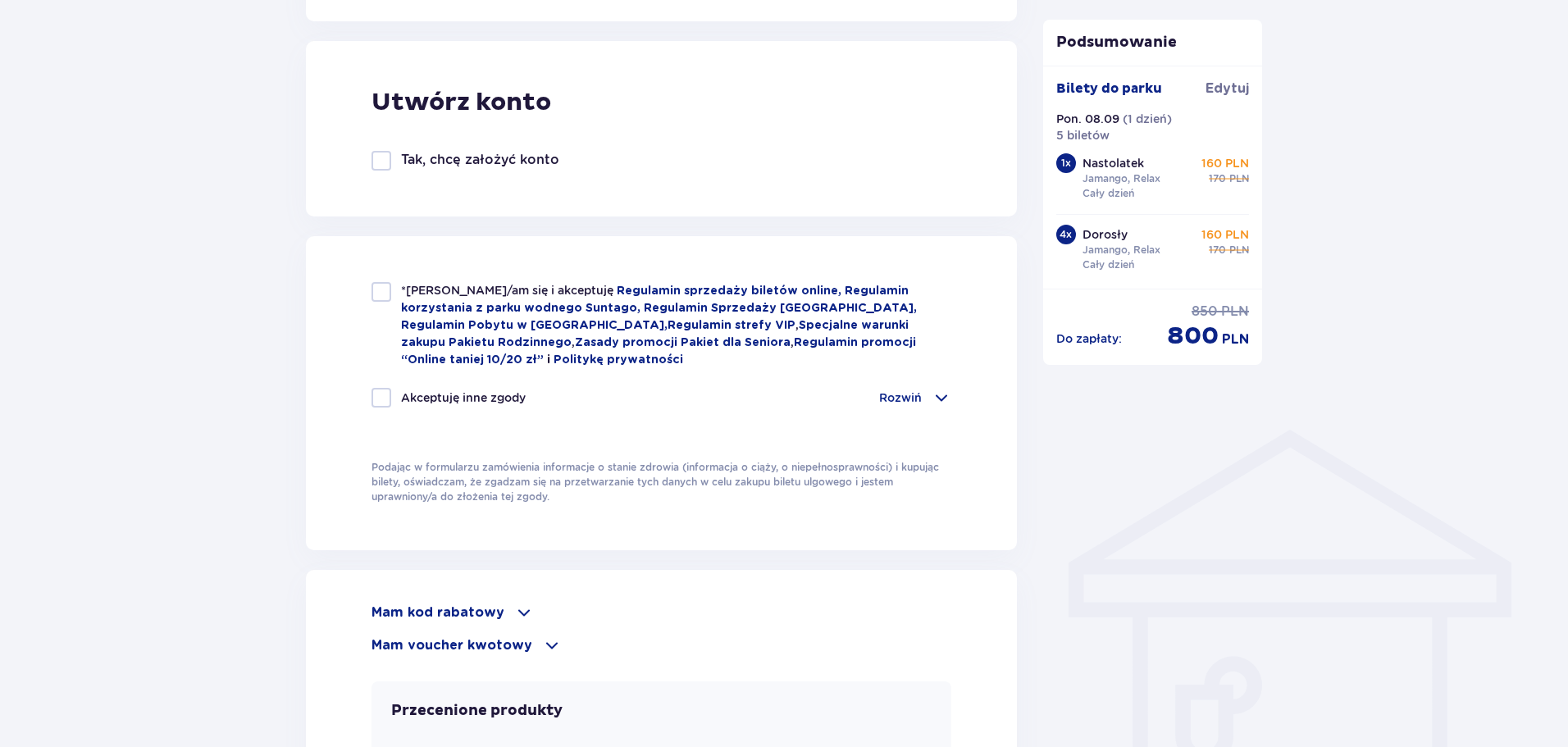
checkbox input "true"
click at [371, 301] on div "*Zapoznałem/am się i akceptuję Regulamin sprzedaży biletów online, Regulamin ko…" at bounding box center [662, 394] width 711 height 314
click at [391, 292] on div "*Zapoznałem/am się i akceptuję Regulamin sprzedaży biletów online, Regulamin ko…" at bounding box center [662, 325] width 580 height 86
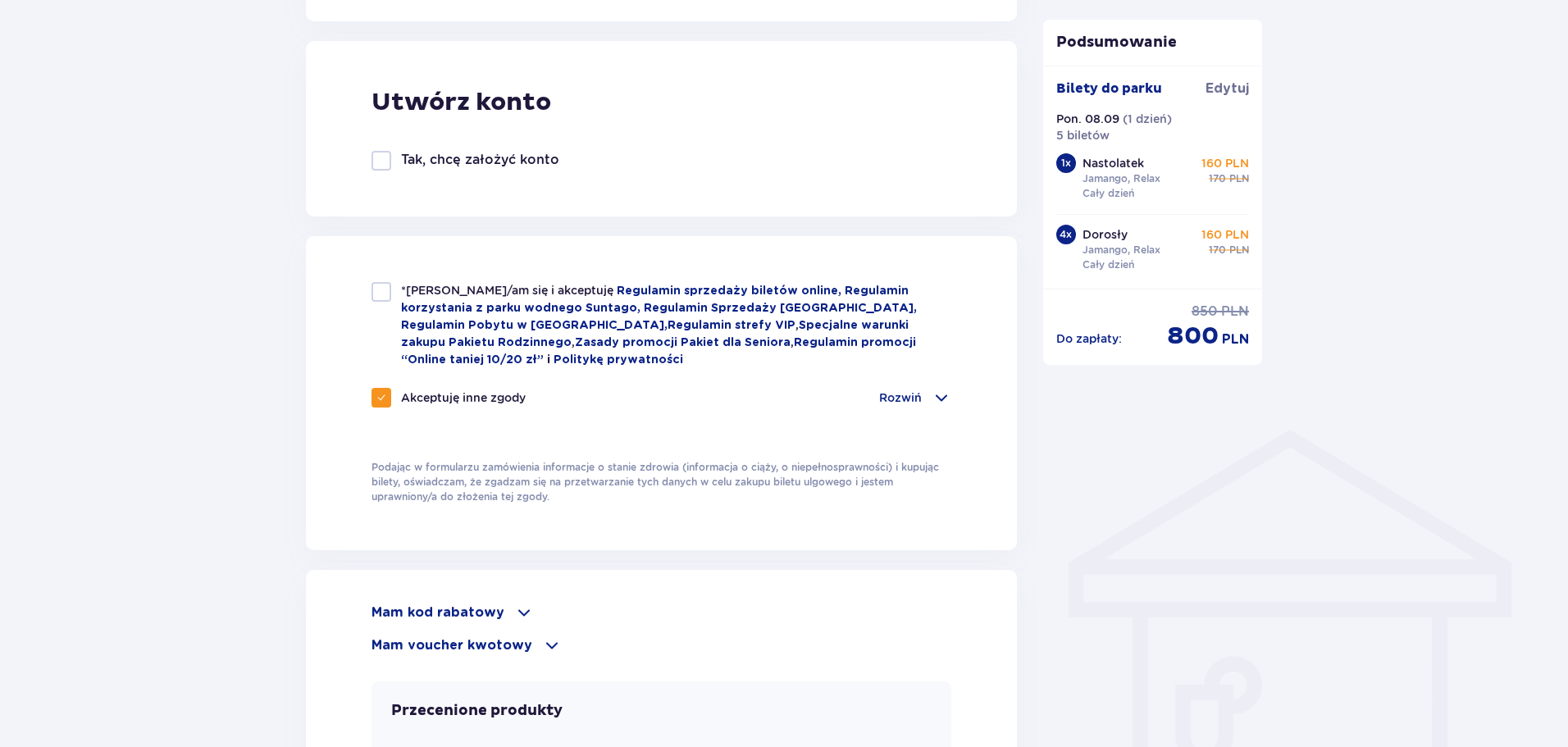
checkbox input "true"
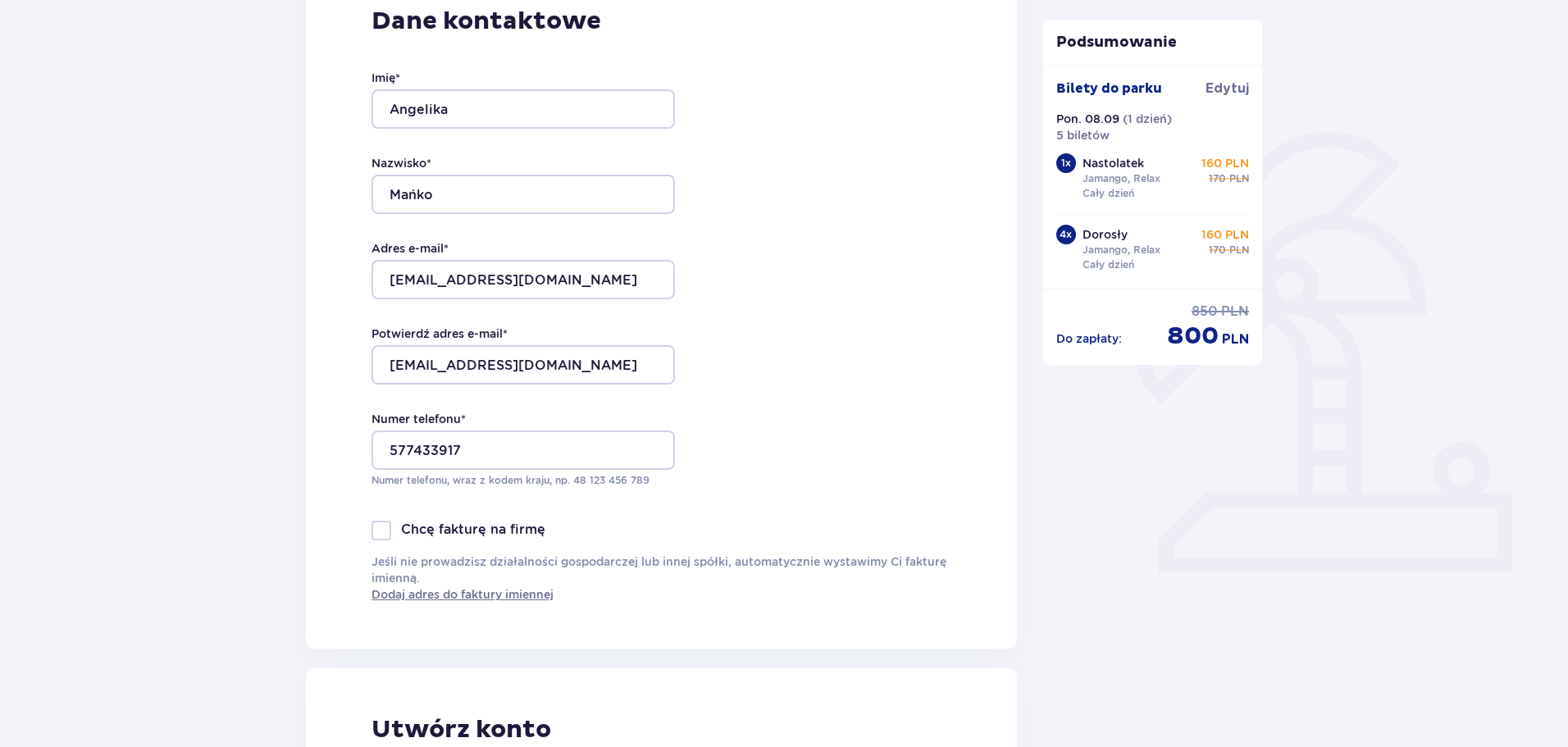
scroll to position [164, 0]
